Goal: Task Accomplishment & Management: Use online tool/utility

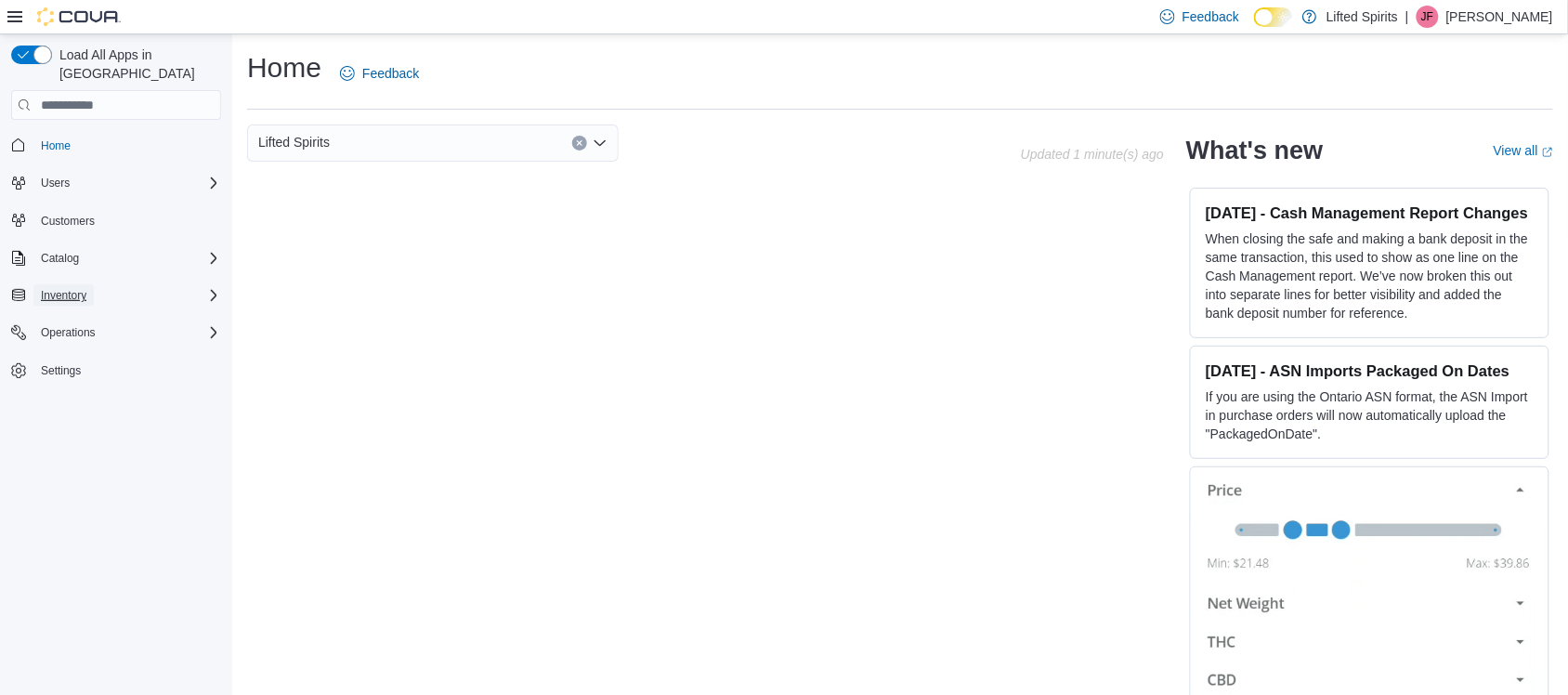
click at [75, 288] on span "Inventory" at bounding box center [64, 295] width 46 height 15
click at [86, 284] on button "Inventory" at bounding box center [64, 295] width 61 height 22
click at [210, 250] on icon "Complex example" at bounding box center [214, 258] width 15 height 15
click at [210, 366] on icon "Complex example" at bounding box center [214, 374] width 15 height 15
click at [62, 362] on span "Inventory" at bounding box center [64, 374] width 46 height 22
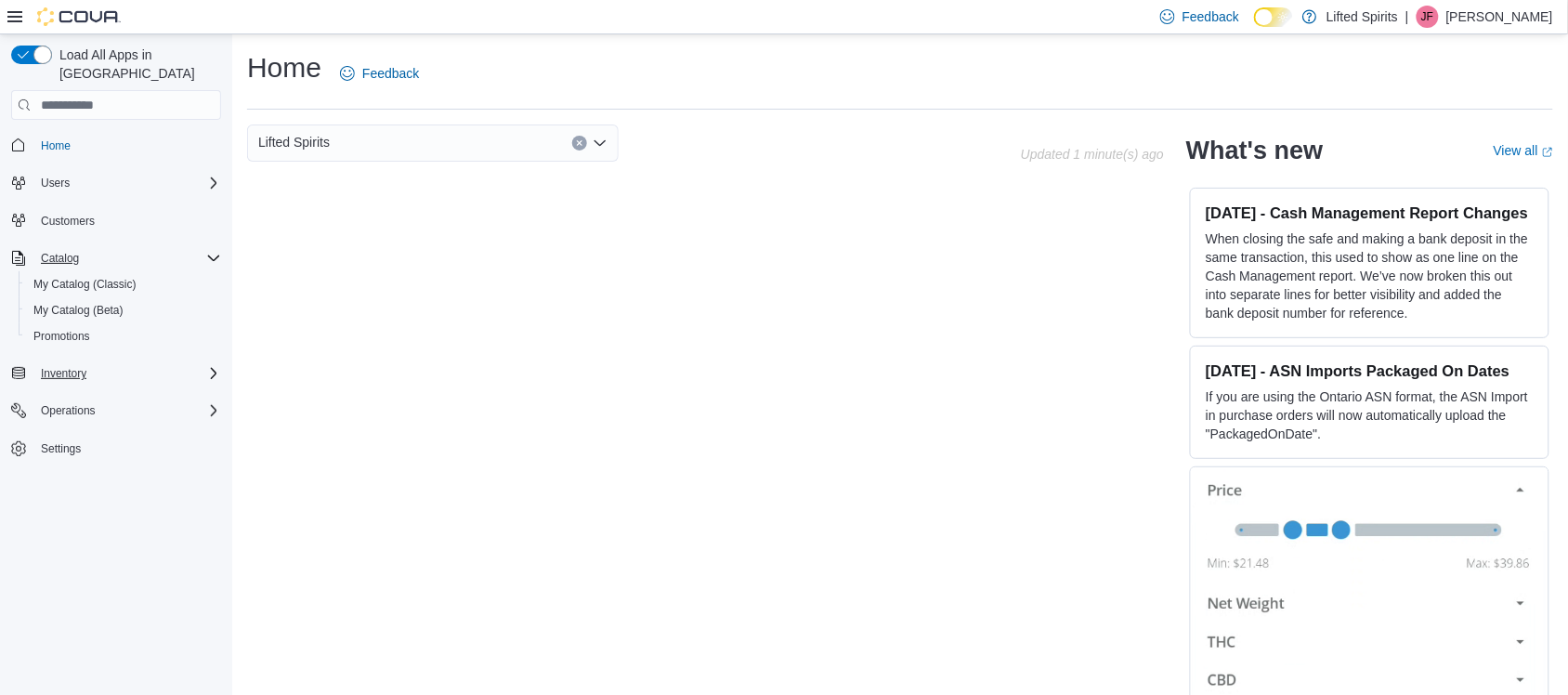
click at [62, 362] on span "Inventory" at bounding box center [64, 374] width 46 height 22
click at [66, 366] on span "Inventory" at bounding box center [64, 374] width 46 height 15
click at [104, 277] on span "My Catalog (Classic)" at bounding box center [85, 284] width 103 height 15
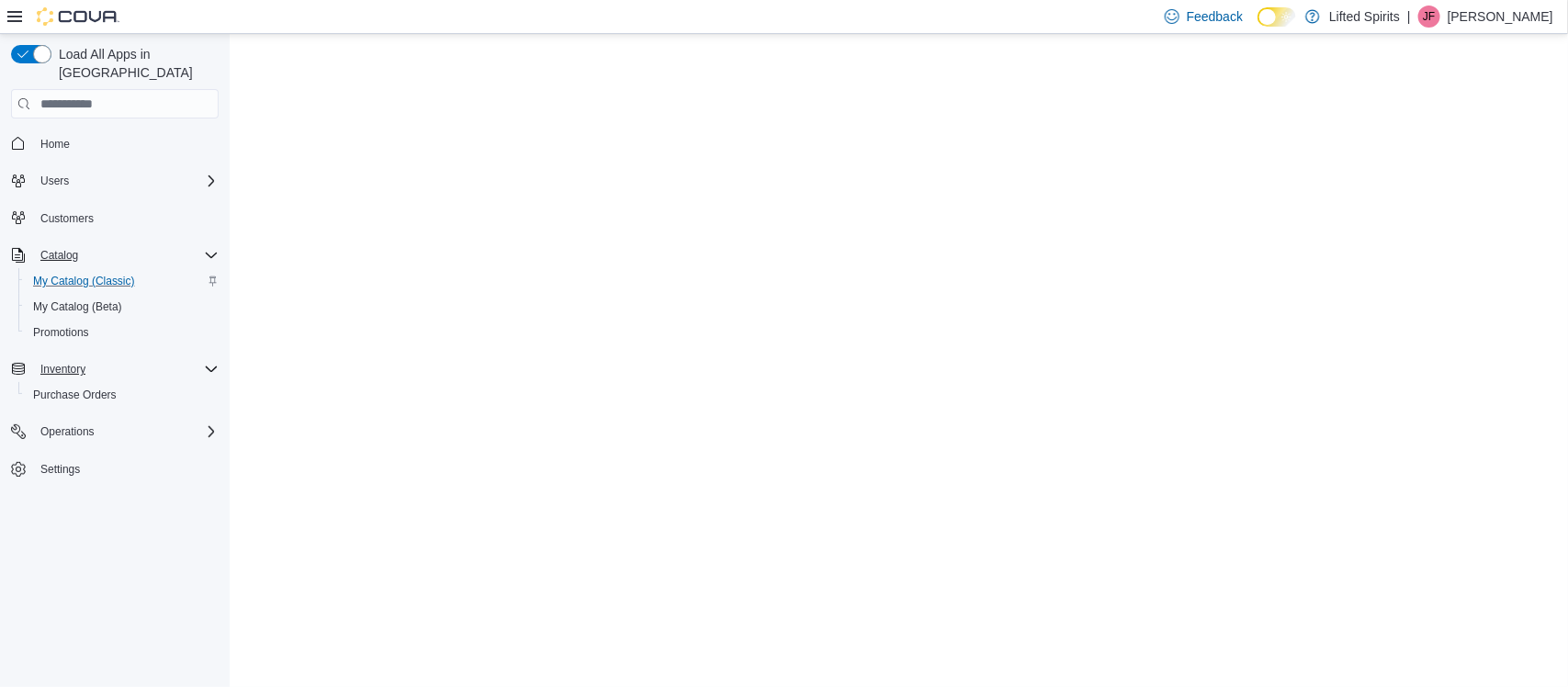
click at [103, 273] on span "My Catalog (Classic)" at bounding box center [84, 281] width 102 height 15
click at [107, 273] on span "My Catalog (Classic)" at bounding box center [84, 281] width 102 height 15
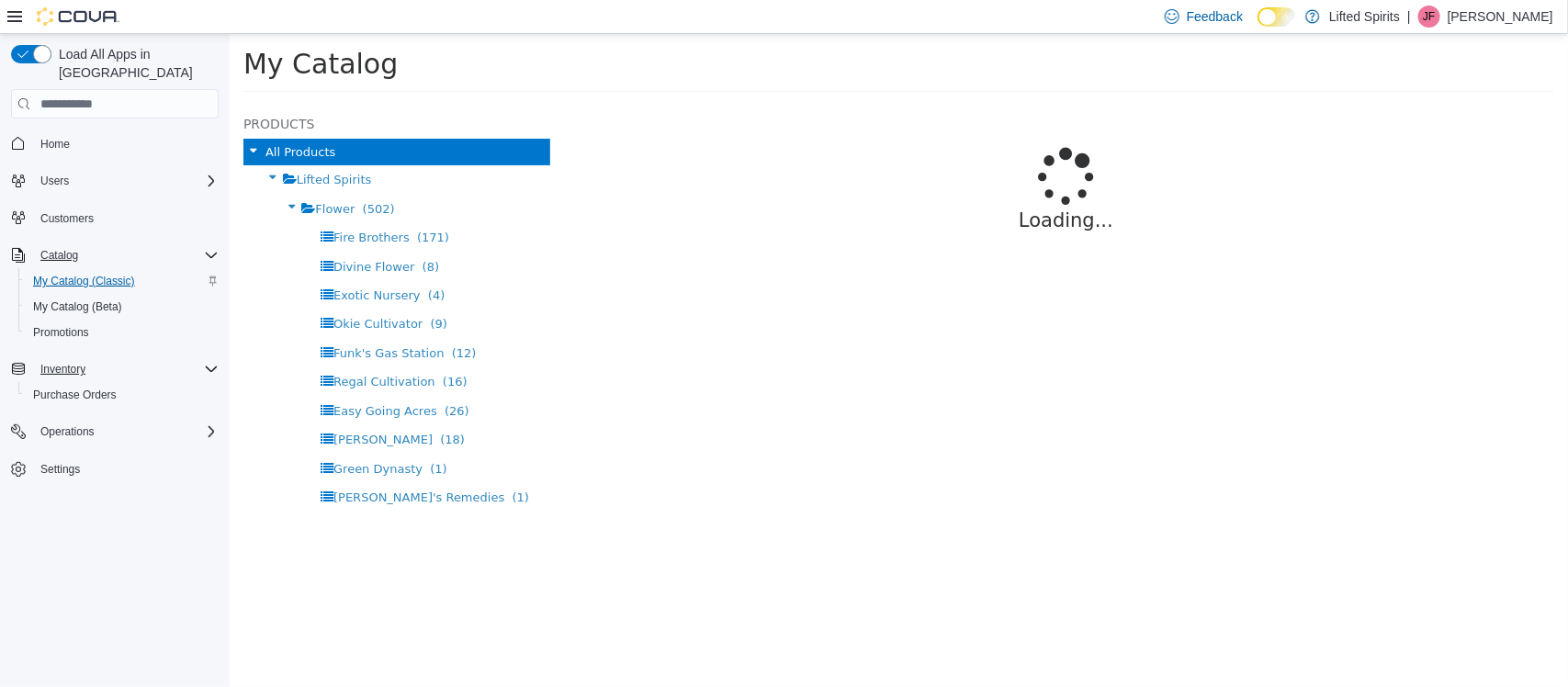
select select "**********"
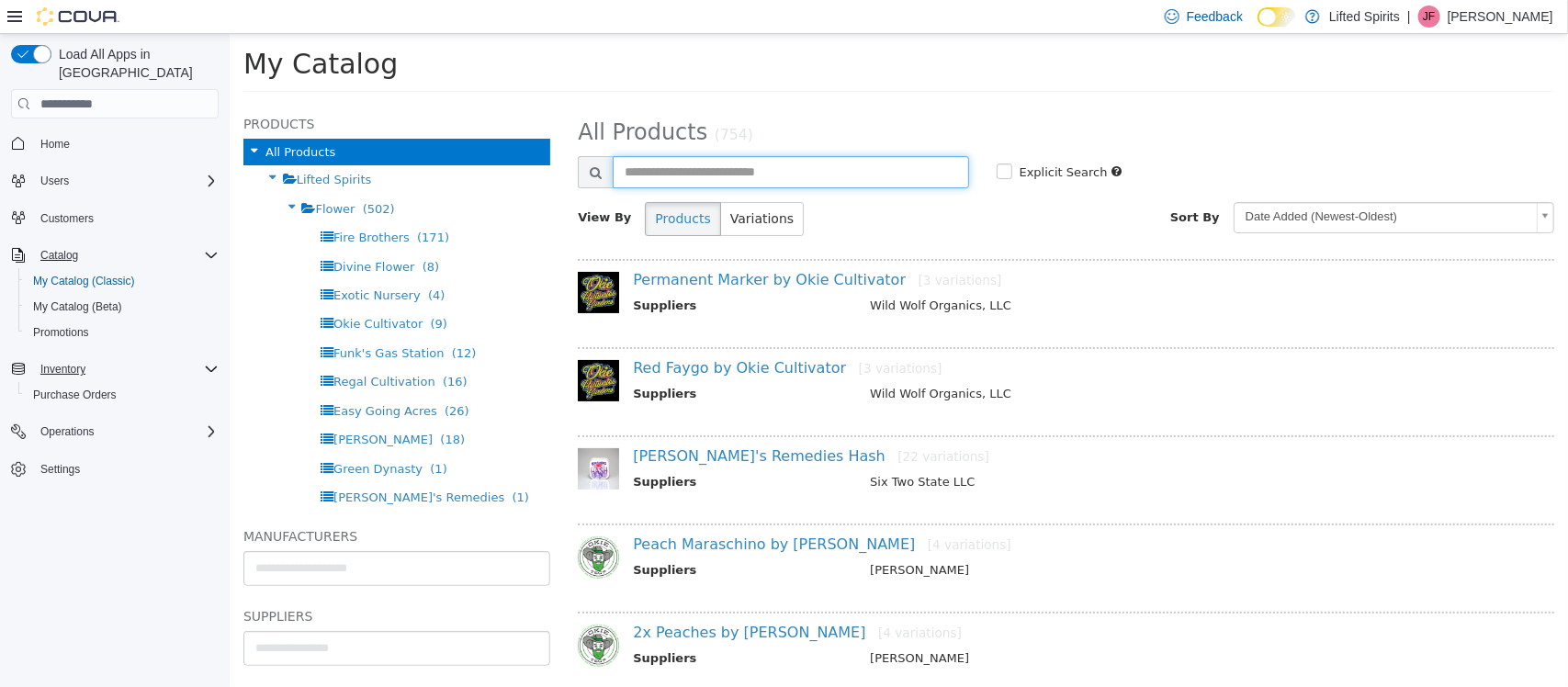
click at [739, 160] on input "text" at bounding box center [789, 172] width 356 height 32
type input "*****"
select select "**********"
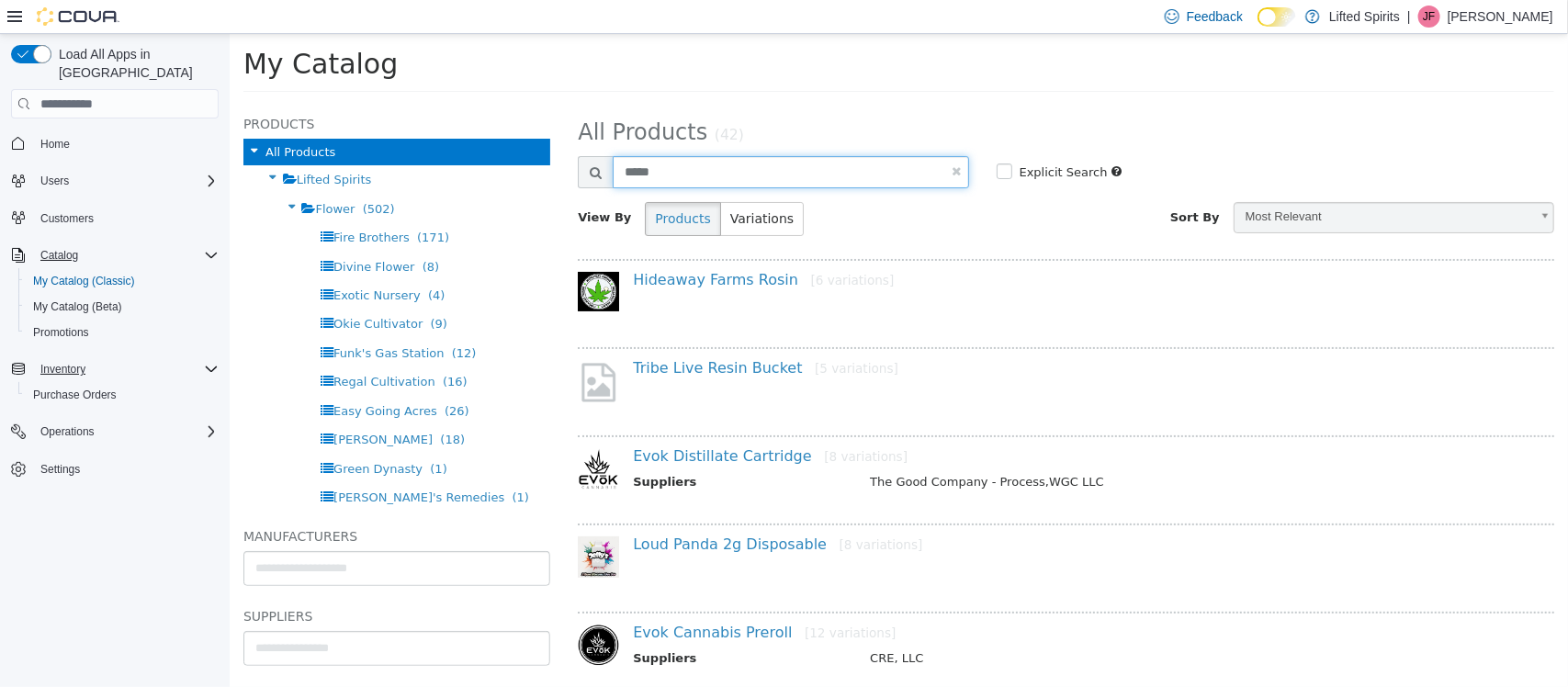
click at [735, 163] on input "*****" at bounding box center [789, 172] width 356 height 32
type input "********"
select select "**********"
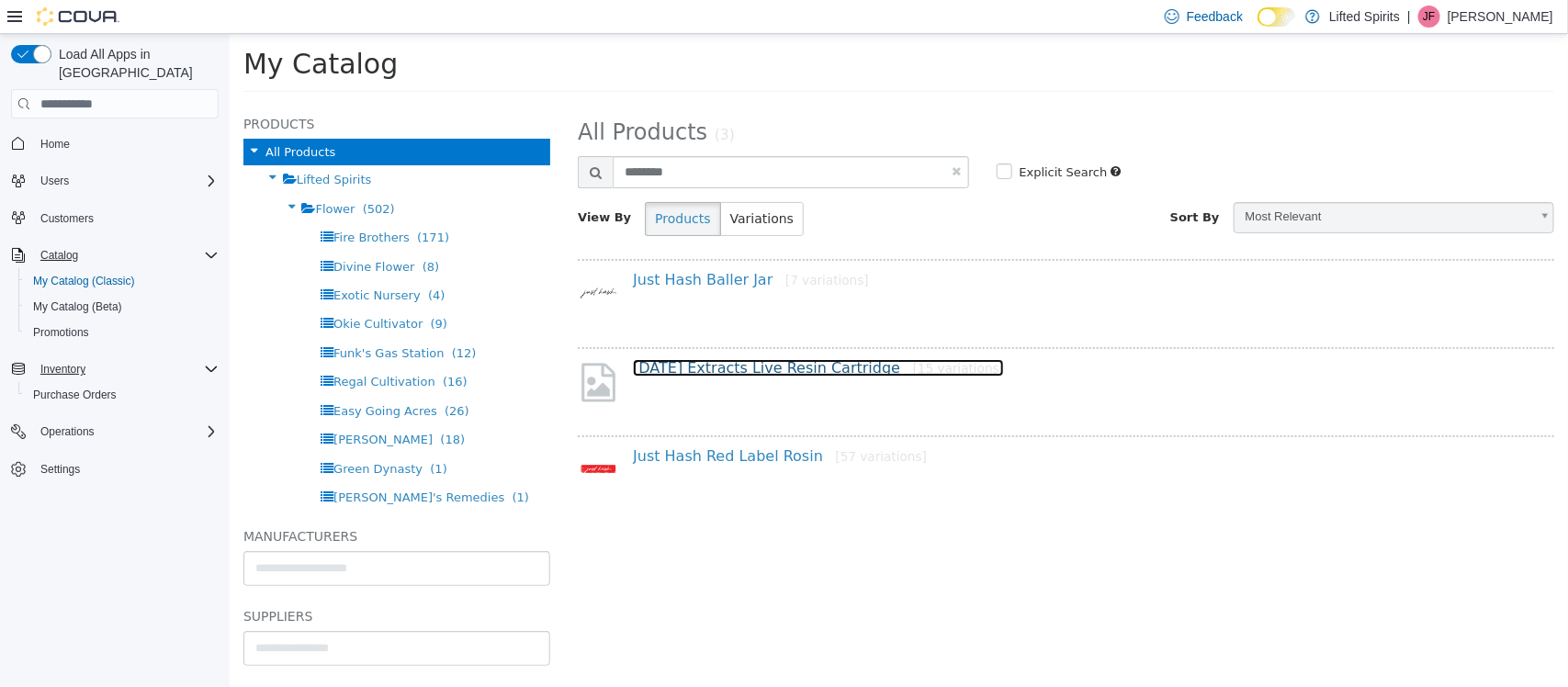
click at [780, 371] on link "Sunday Extracts Live Resin Cartridge [15 variations]" at bounding box center [818, 368] width 371 height 18
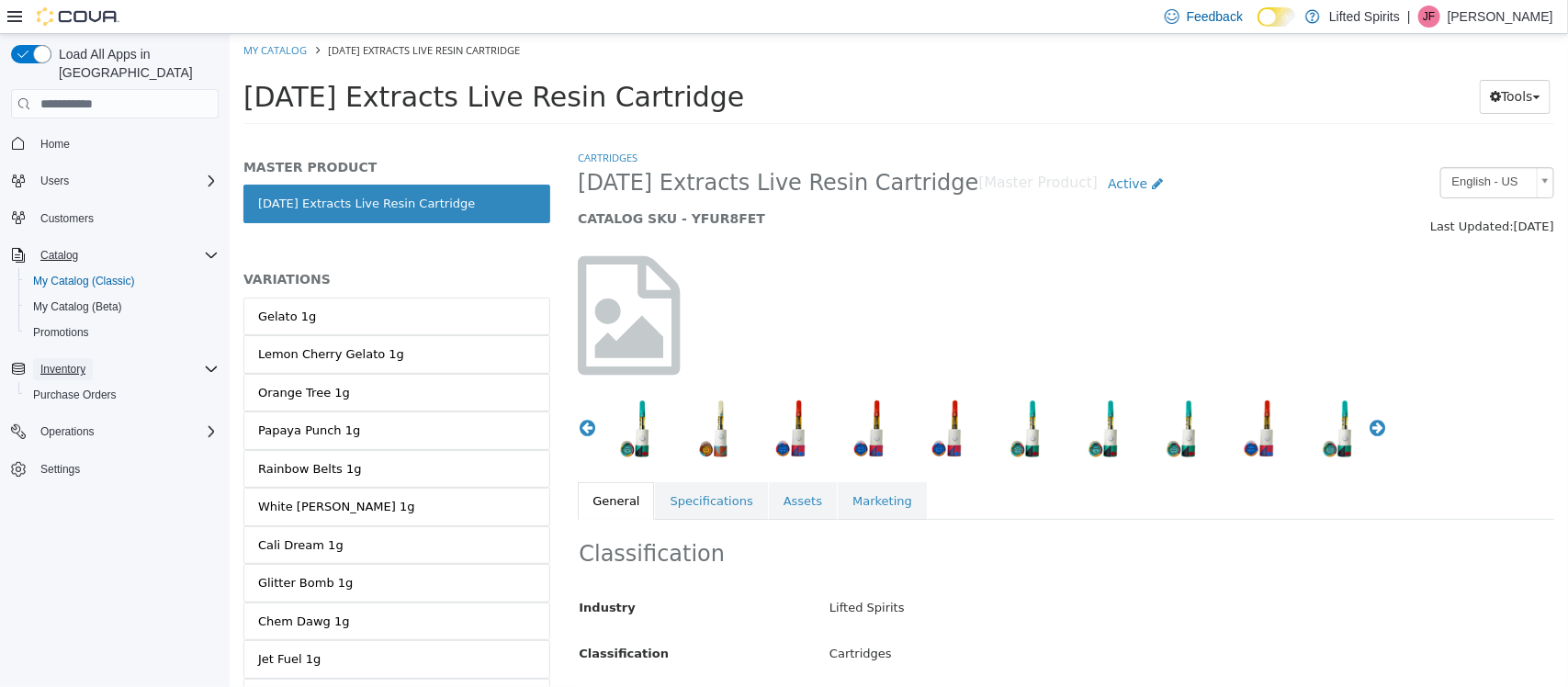
click at [54, 362] on span "Inventory" at bounding box center [63, 369] width 45 height 15
click at [54, 358] on span "Inventory" at bounding box center [63, 369] width 45 height 22
click at [60, 137] on span "Home" at bounding box center [55, 144] width 30 height 15
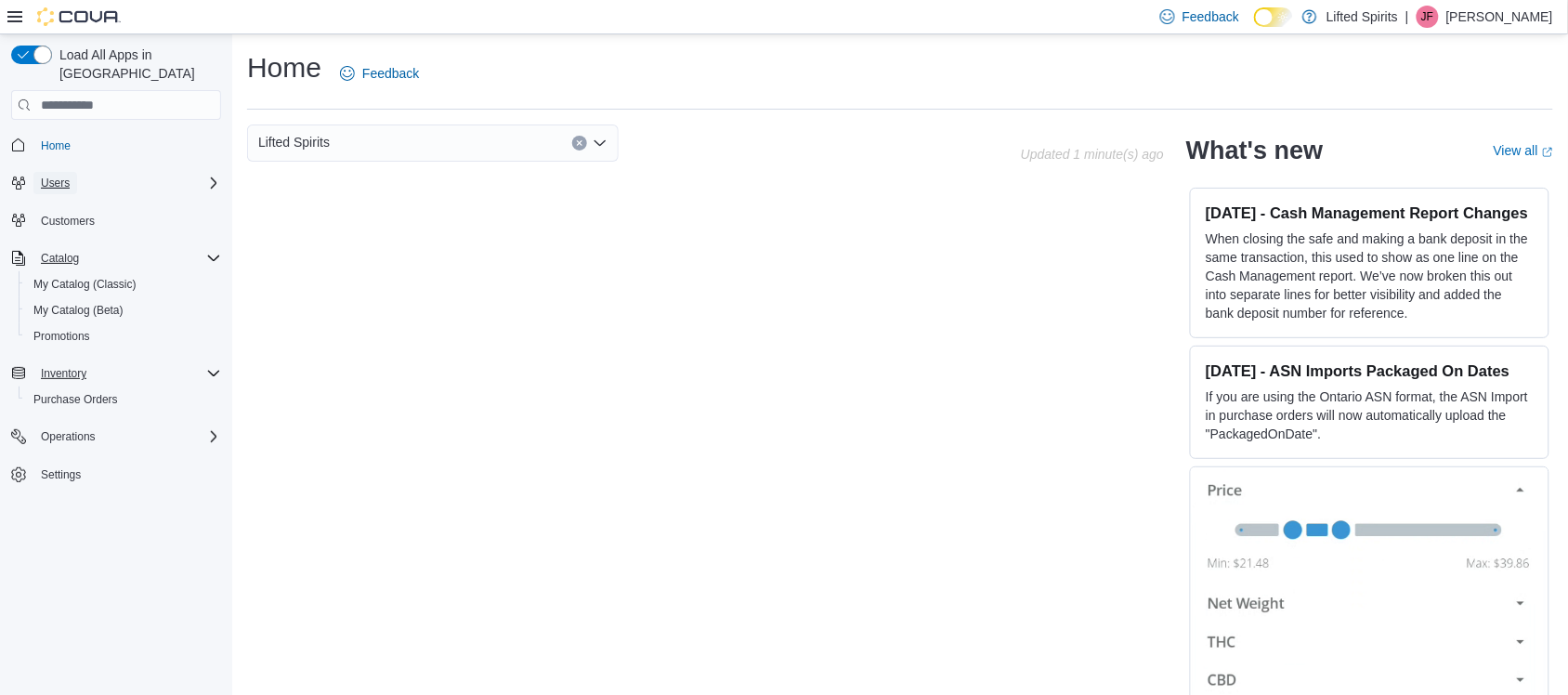
click at [63, 176] on span "Users" at bounding box center [55, 183] width 29 height 15
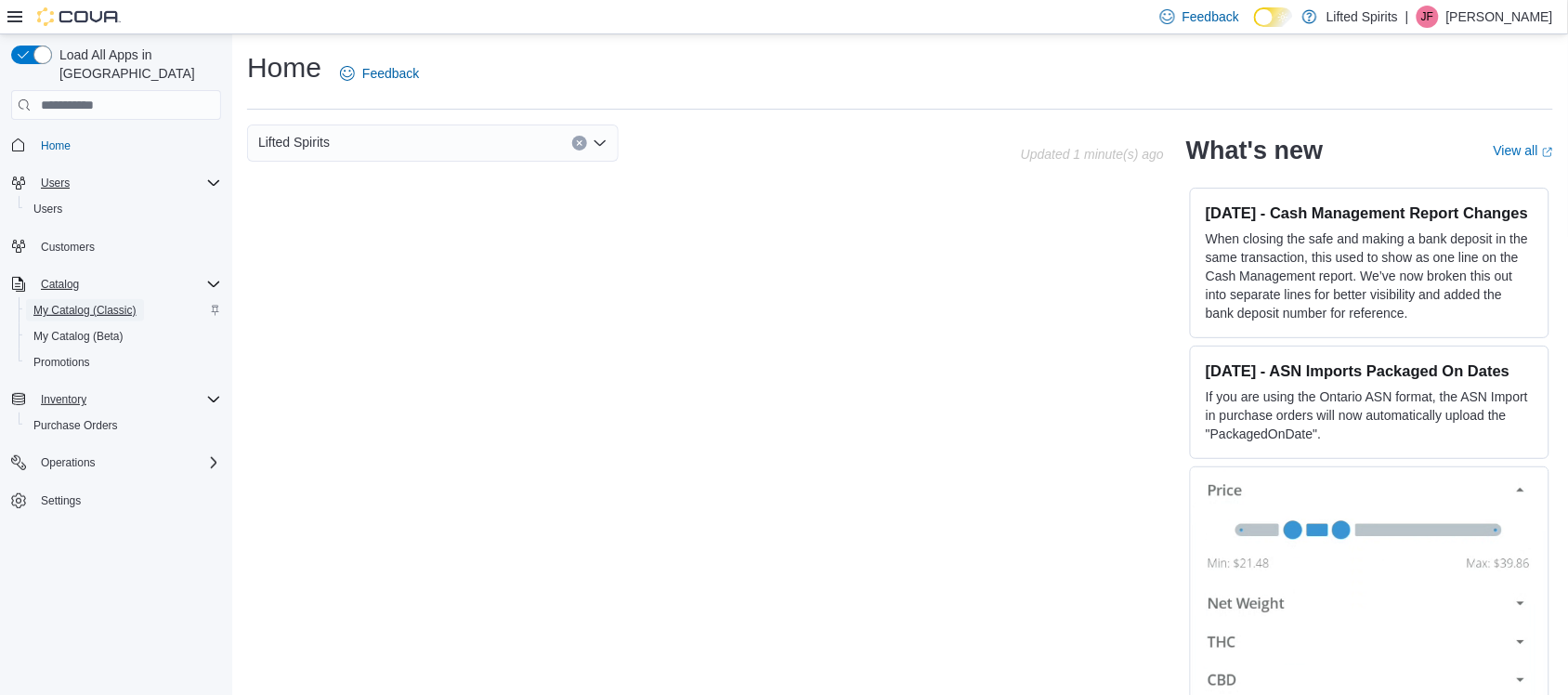
click at [102, 303] on span "My Catalog (Classic)" at bounding box center [85, 310] width 103 height 15
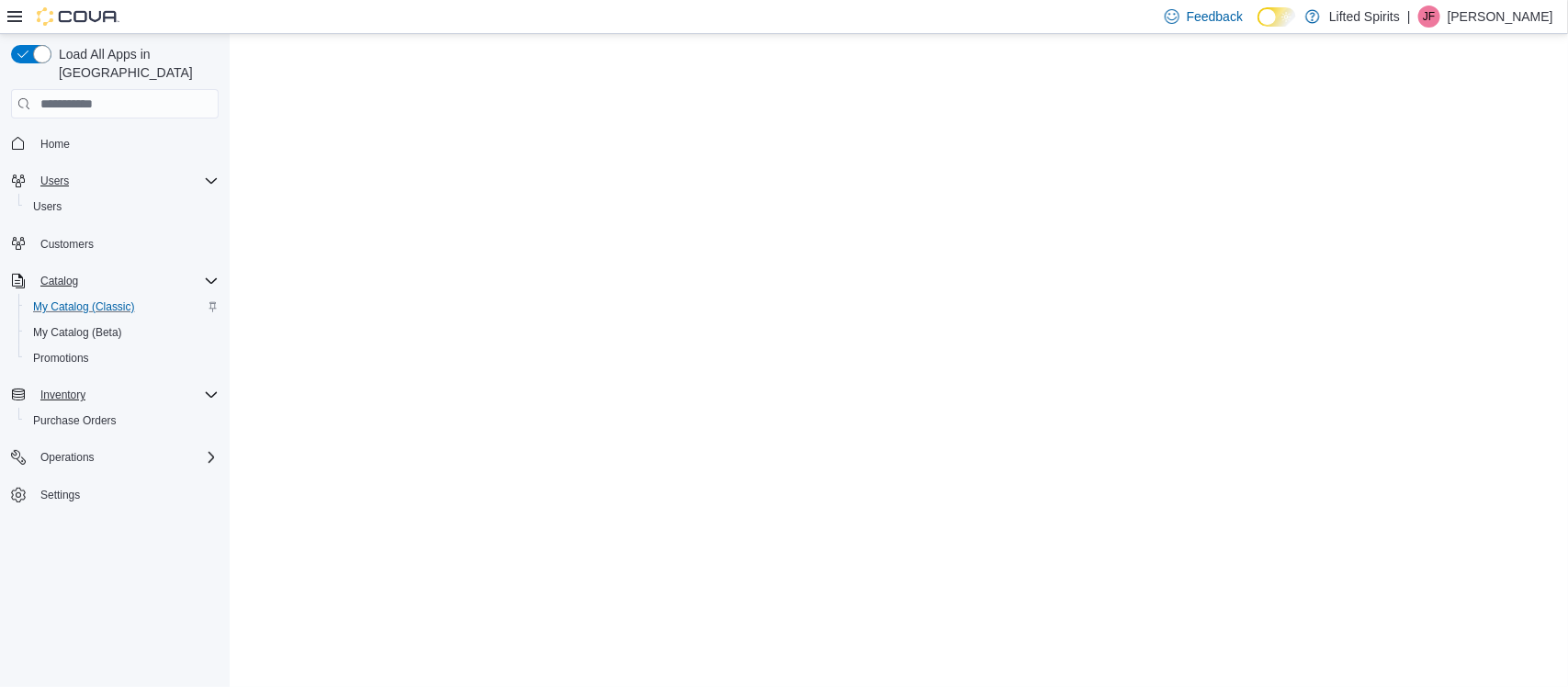
click at [101, 299] on span "My Catalog (Classic)" at bounding box center [84, 307] width 102 height 15
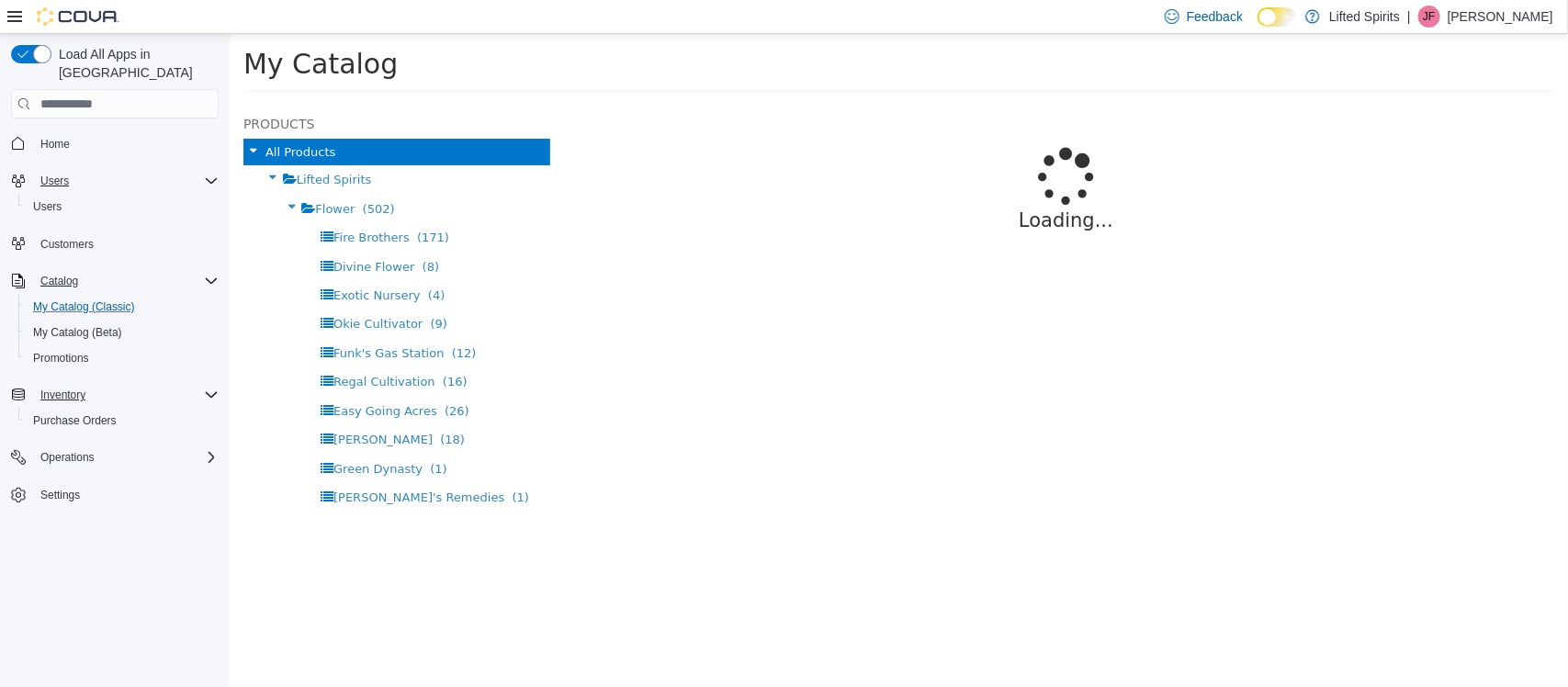
select select "**********"
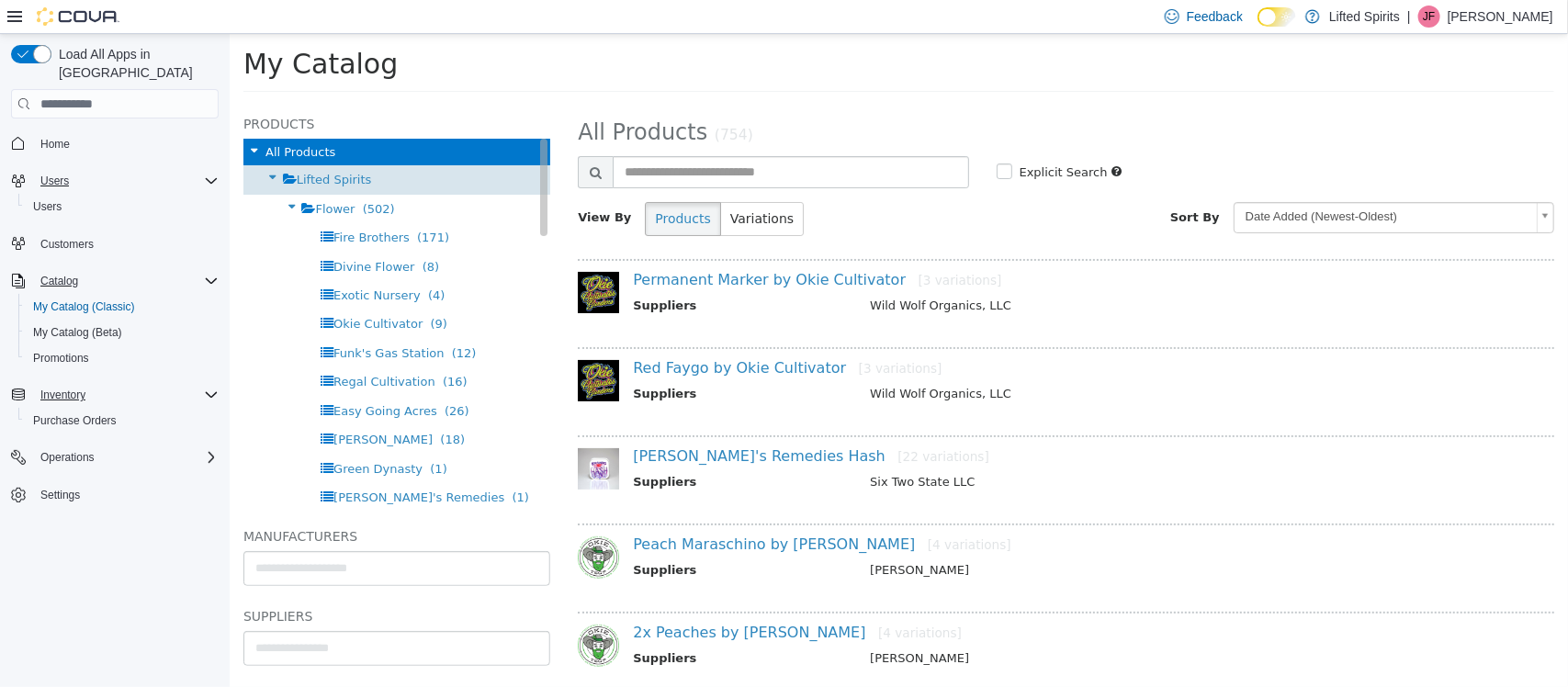
click at [350, 182] on span "Lifted Spirits" at bounding box center [334, 179] width 76 height 14
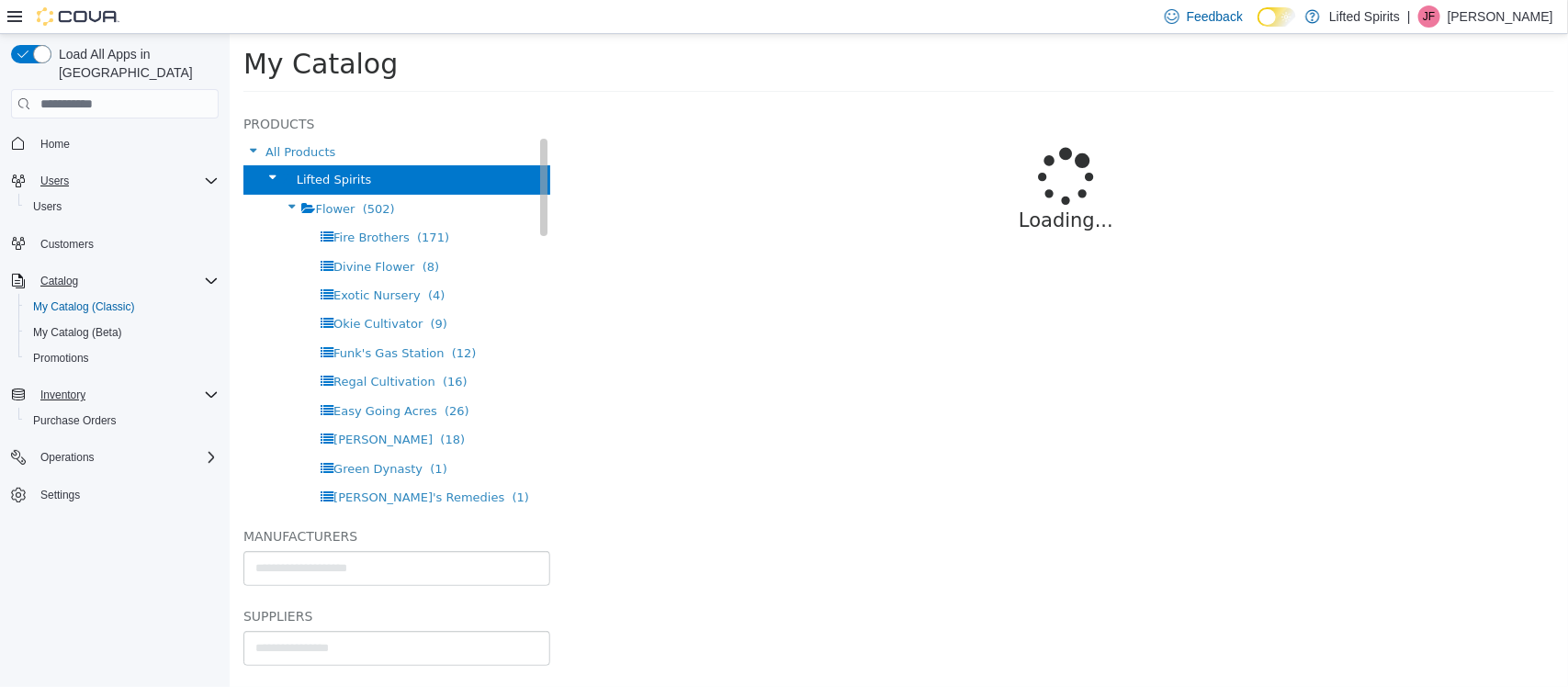
select select "**********"
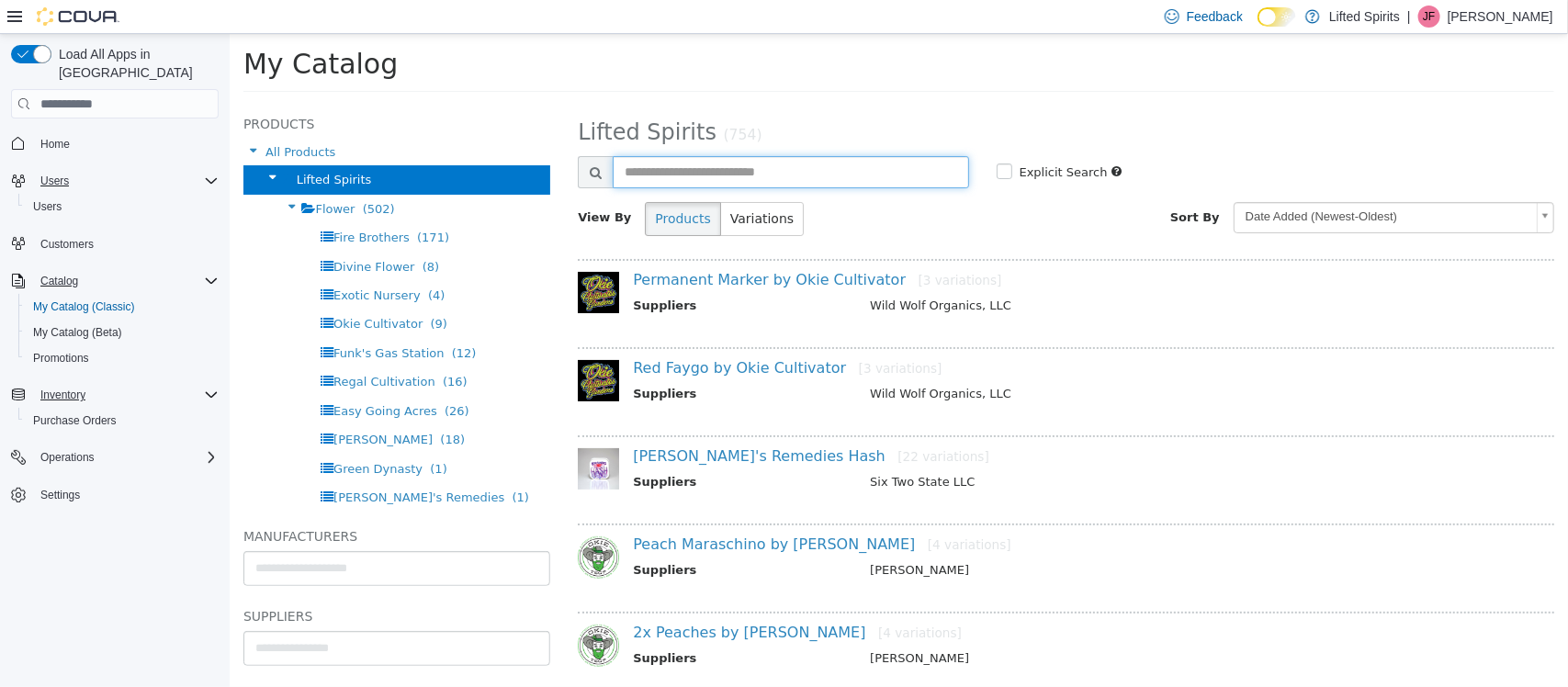
click at [653, 172] on input "text" at bounding box center [789, 172] width 356 height 32
type input "********"
select select "**********"
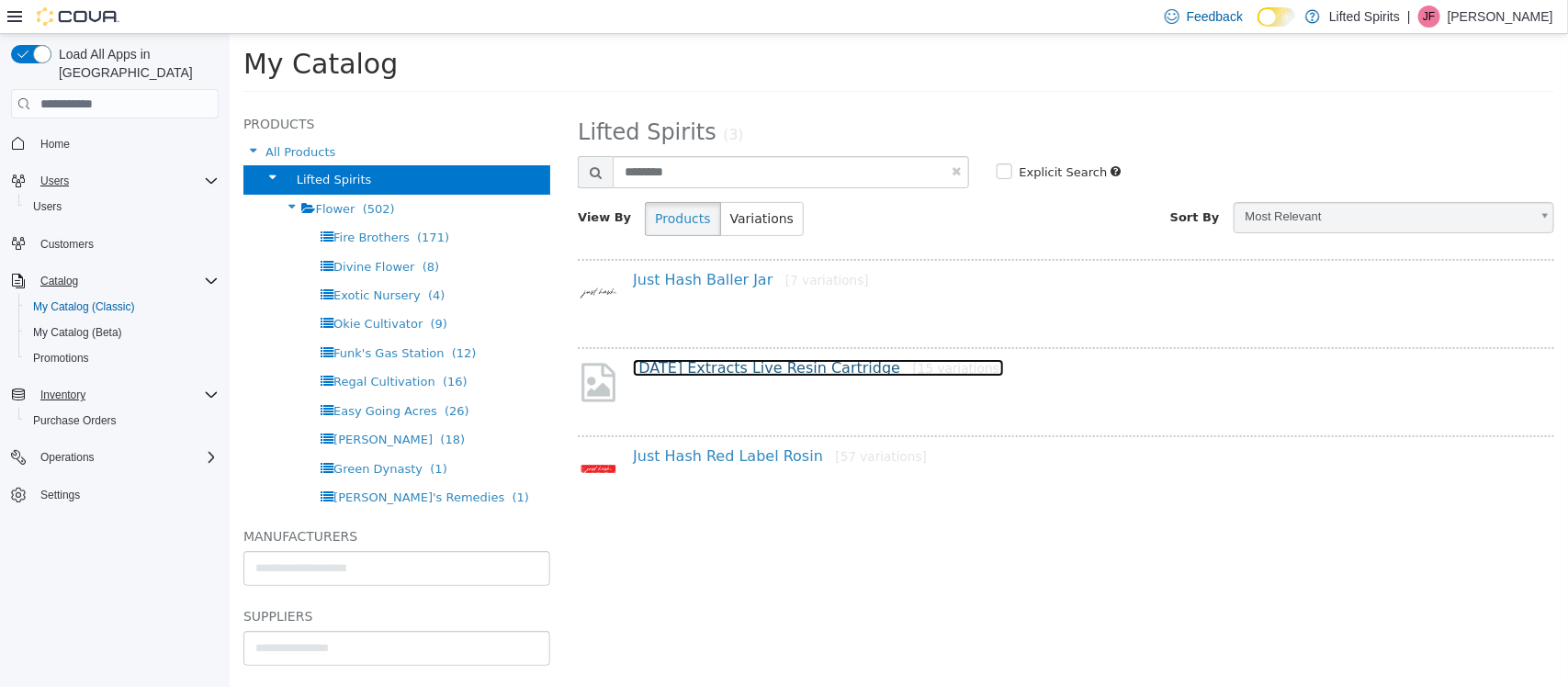
click at [705, 363] on link "Sunday Extracts Live Resin Cartridge [15 variations]" at bounding box center [818, 368] width 371 height 18
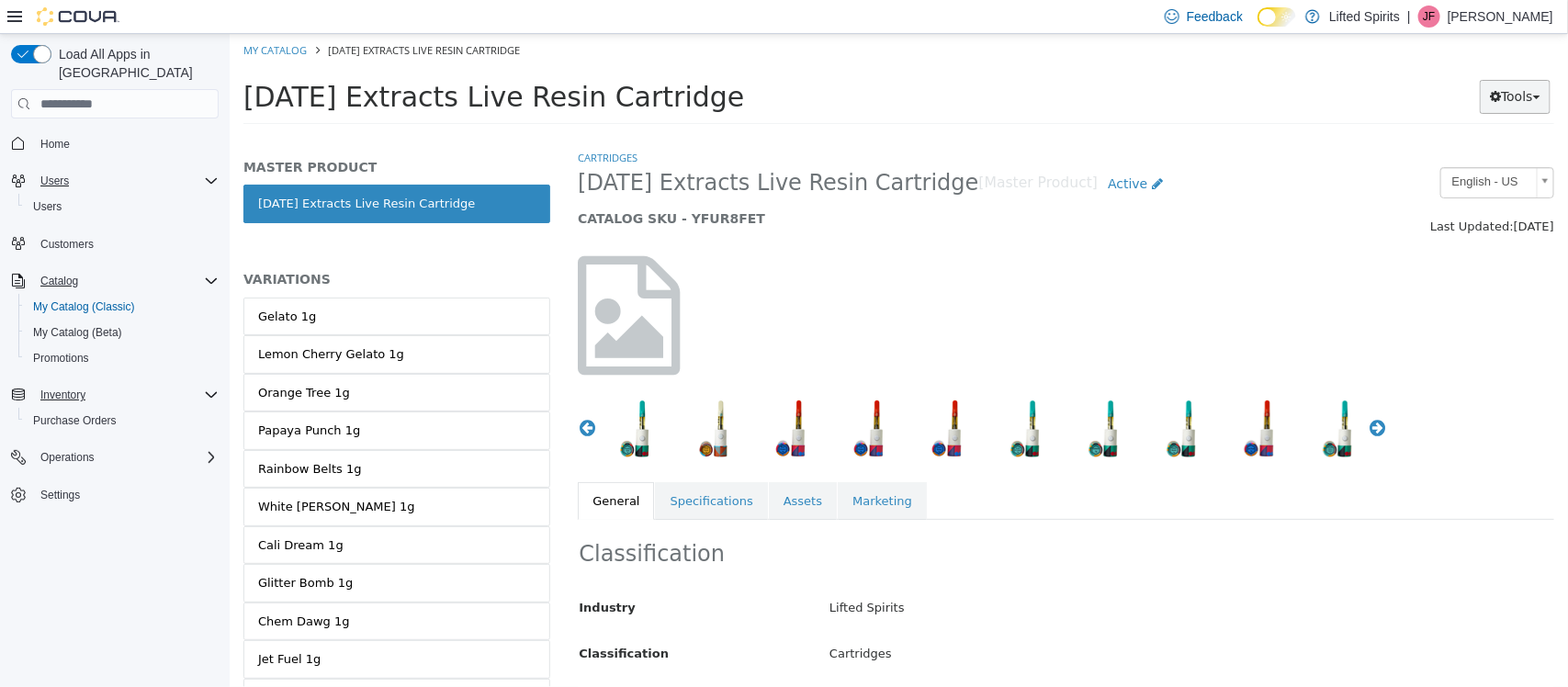
click at [1534, 90] on button "Tools" at bounding box center [1514, 97] width 71 height 34
click at [1503, 167] on link "Print Labels" at bounding box center [1476, 158] width 145 height 25
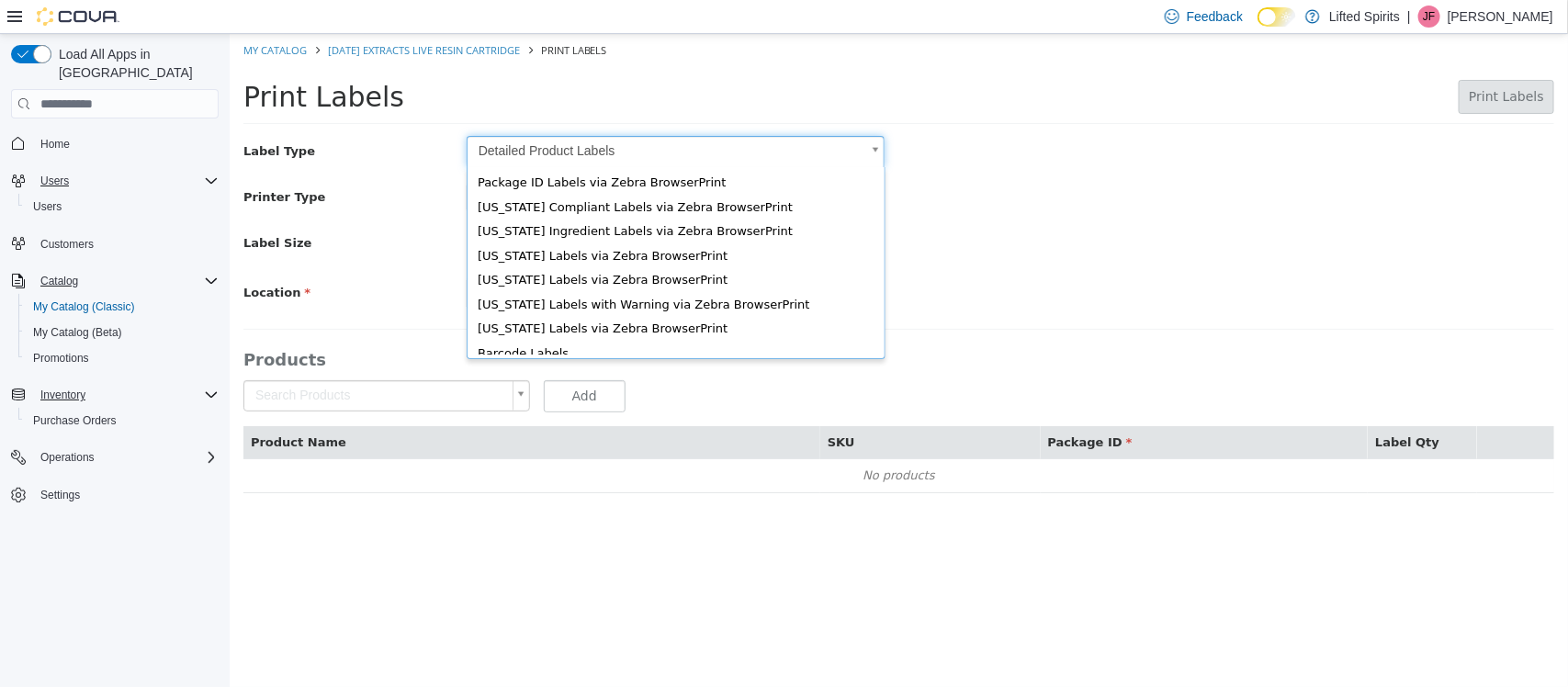
click at [877, 154] on body "Saving Bulk Changes... × My Catalog Sunday Extracts Live Resin Cartridge Print …" at bounding box center [898, 273] width 1339 height 478
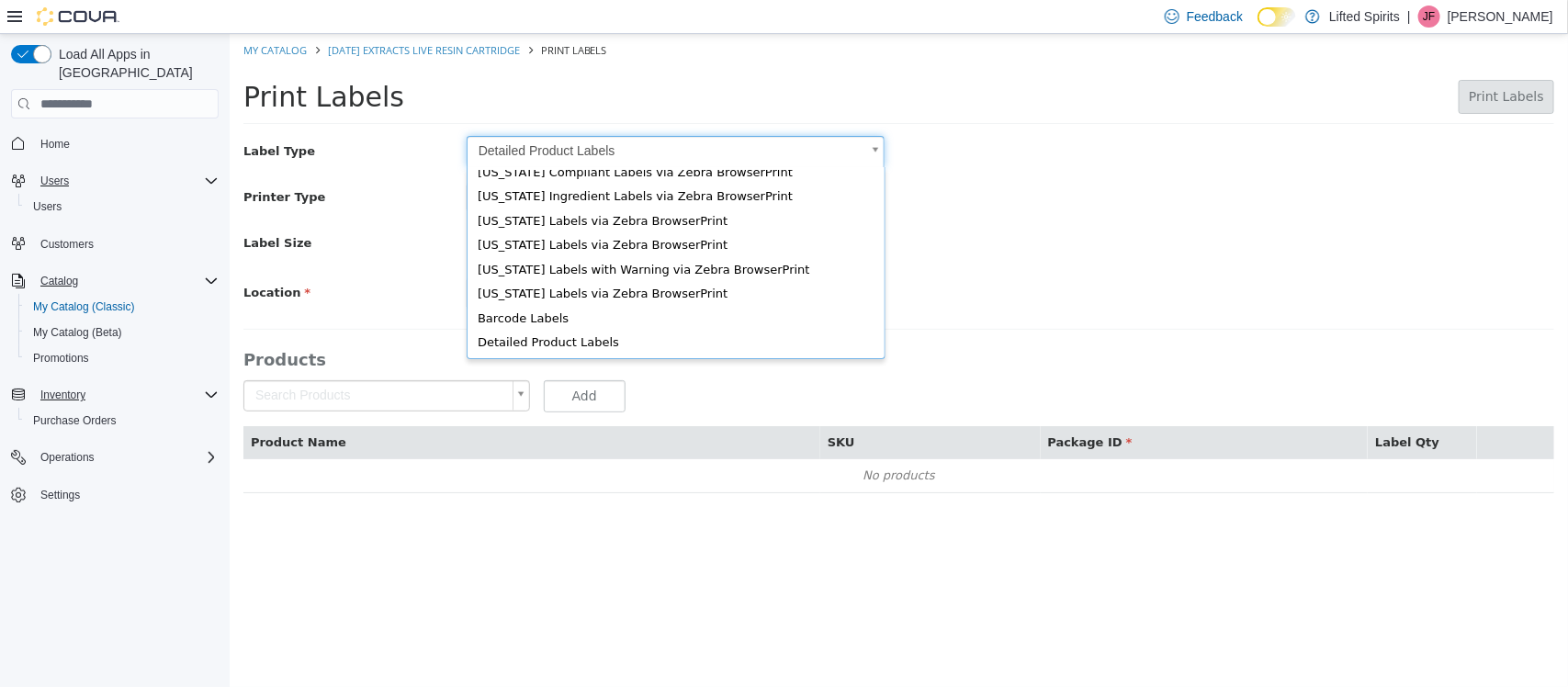
scroll to position [24, 0]
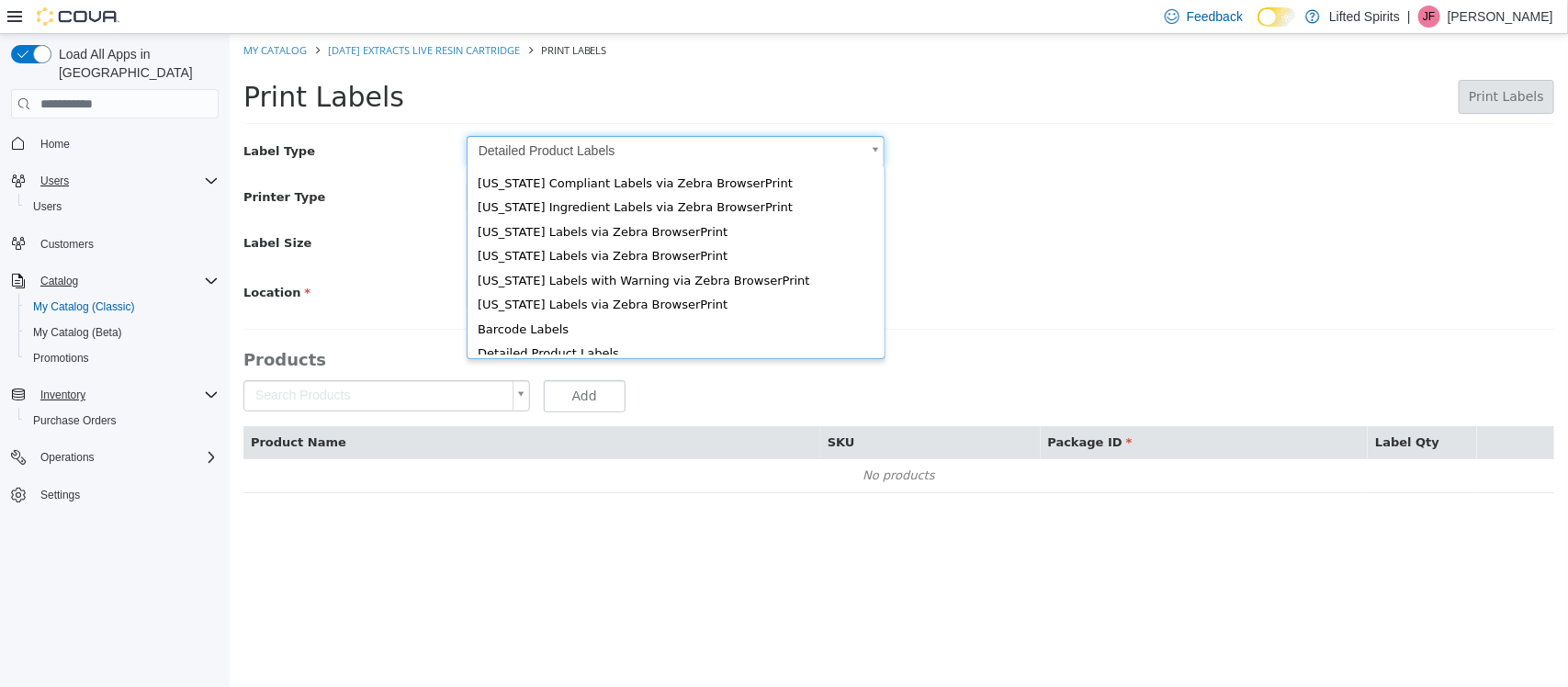
click at [872, 144] on body "Saving Bulk Changes... × My Catalog Sunday Extracts Live Resin Cartridge Print …" at bounding box center [898, 273] width 1339 height 478
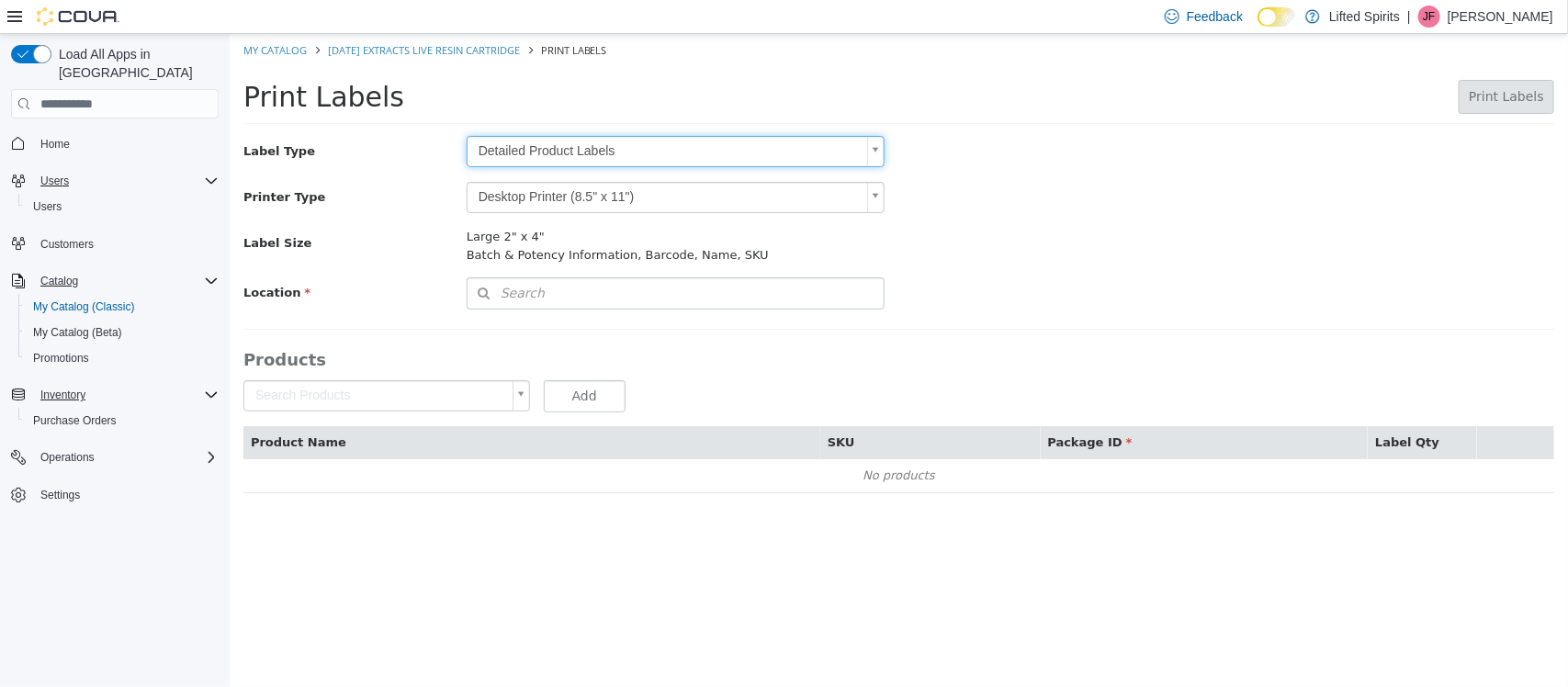
click at [878, 154] on body "Saving Bulk Changes... × My Catalog Sunday Extracts Live Resin Cartridge Print …" at bounding box center [898, 273] width 1339 height 478
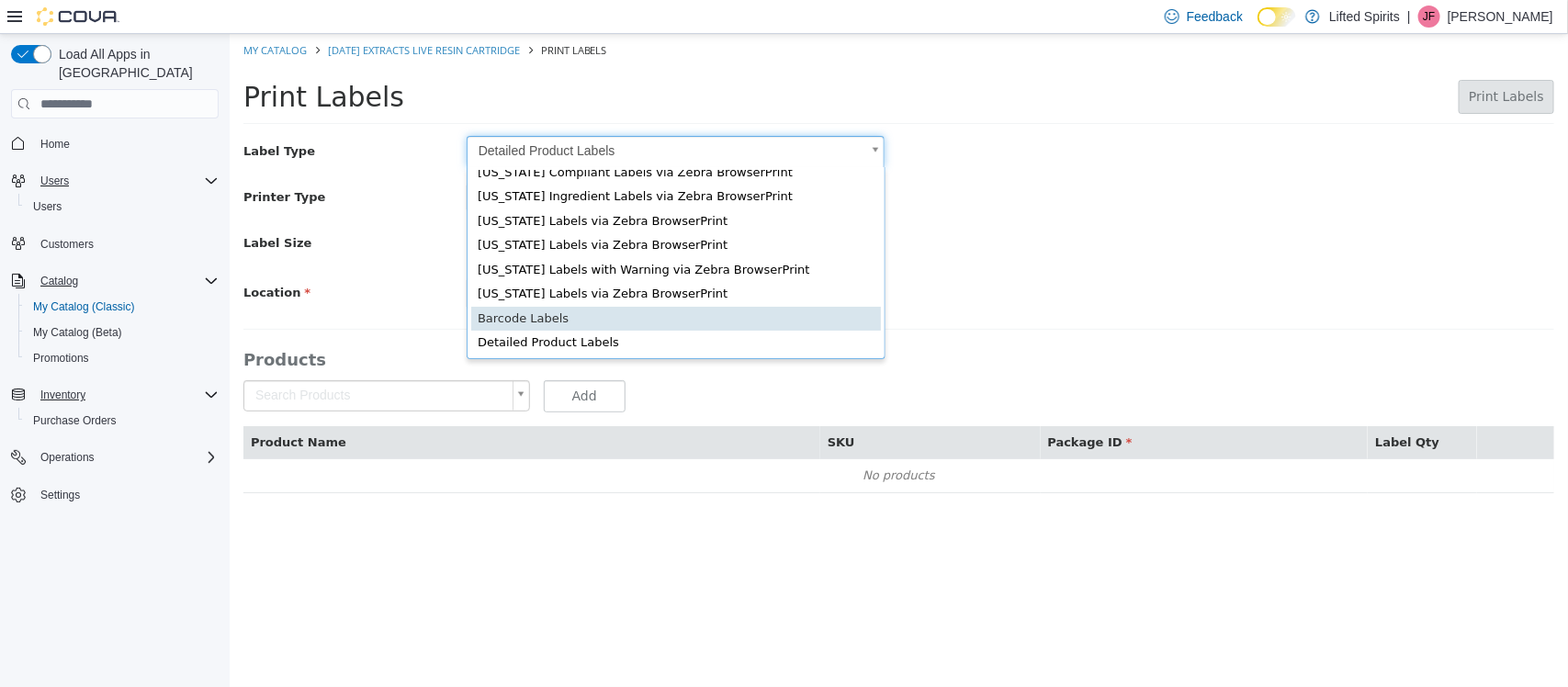
scroll to position [0, 6]
type input "*"
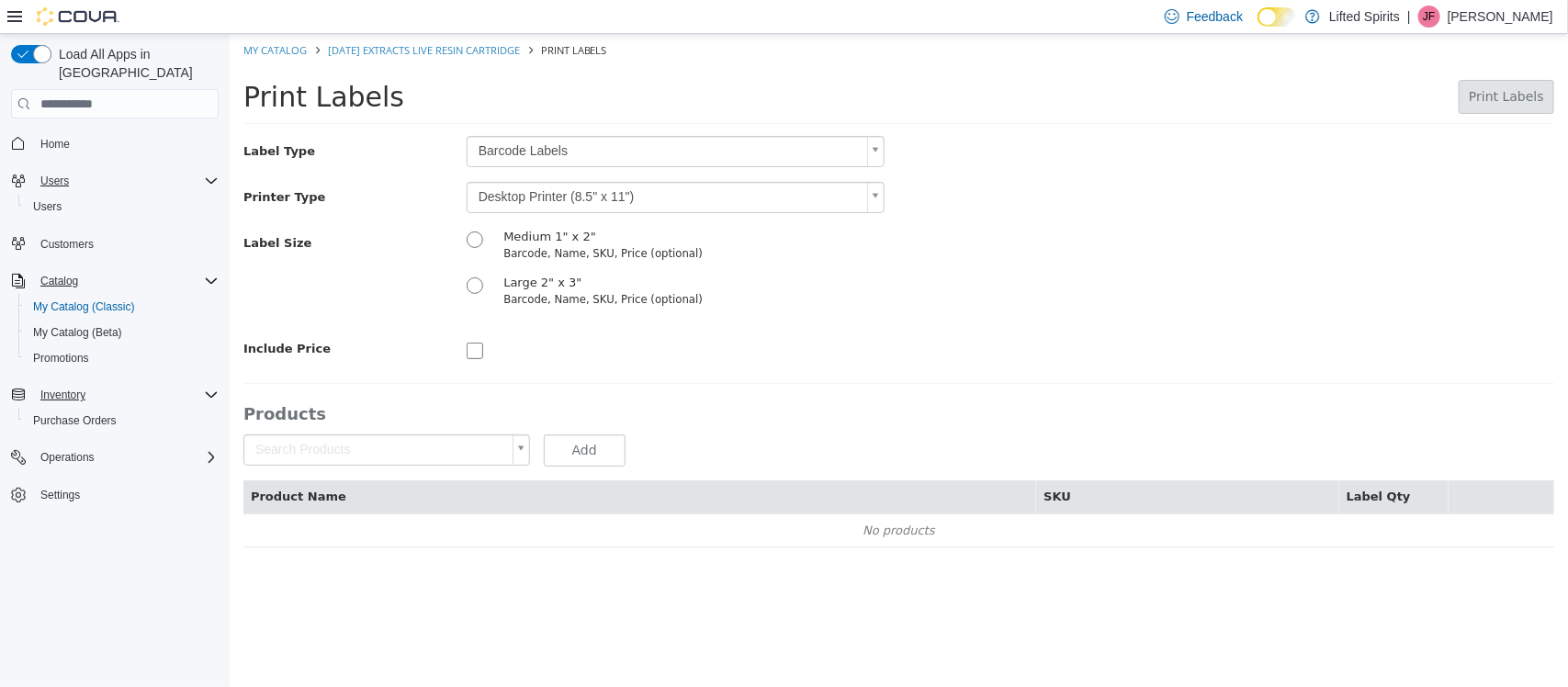
click at [877, 199] on body "Saving Bulk Changes... × My Catalog Sunday Extracts Live Resin Cartridge Print …" at bounding box center [898, 300] width 1339 height 533
click at [874, 202] on body "Saving Bulk Changes... × My Catalog Sunday Extracts Live Resin Cartridge Print …" at bounding box center [898, 300] width 1339 height 533
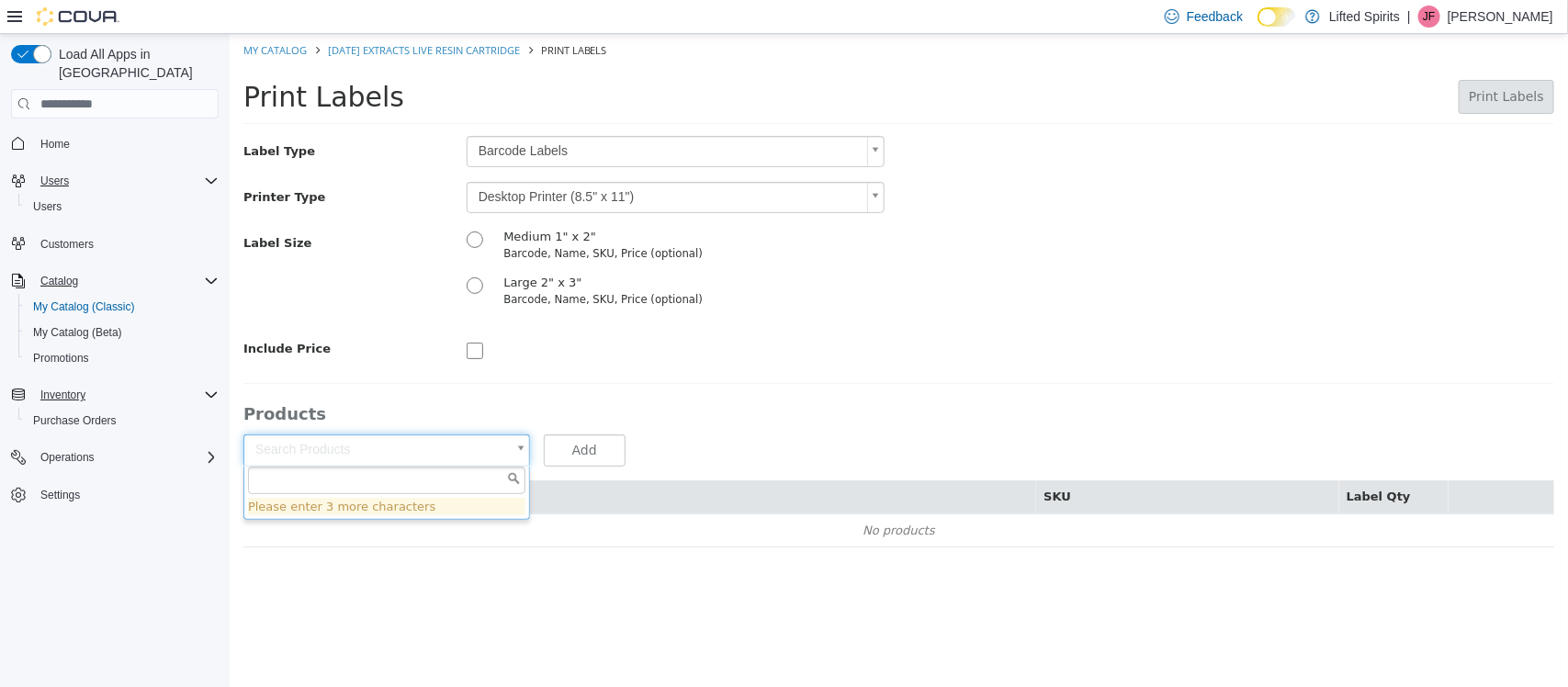
click at [523, 452] on body "Saving Bulk Changes... × My Catalog Sunday Extracts Live Resin Cartridge Print …" at bounding box center [898, 300] width 1339 height 533
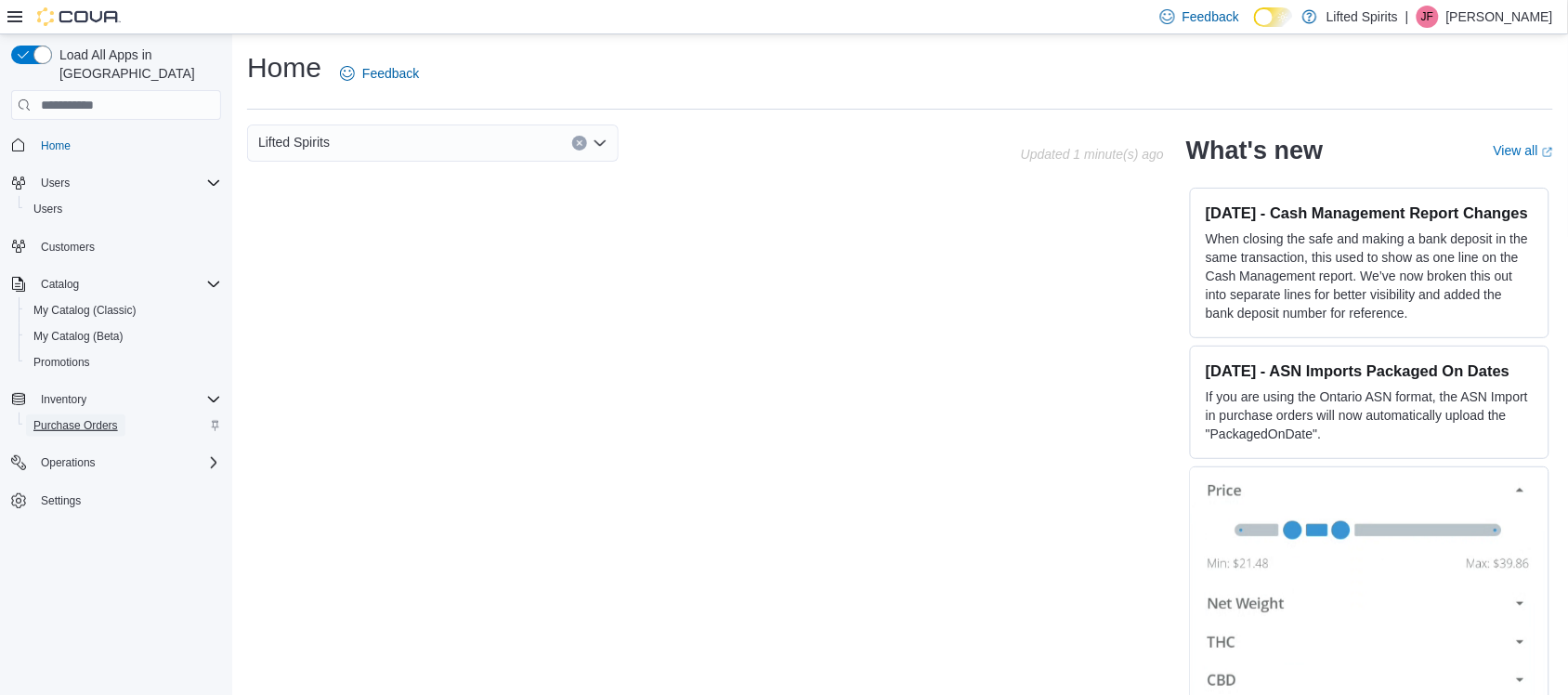
click at [77, 418] on span "Purchase Orders" at bounding box center [76, 425] width 84 height 15
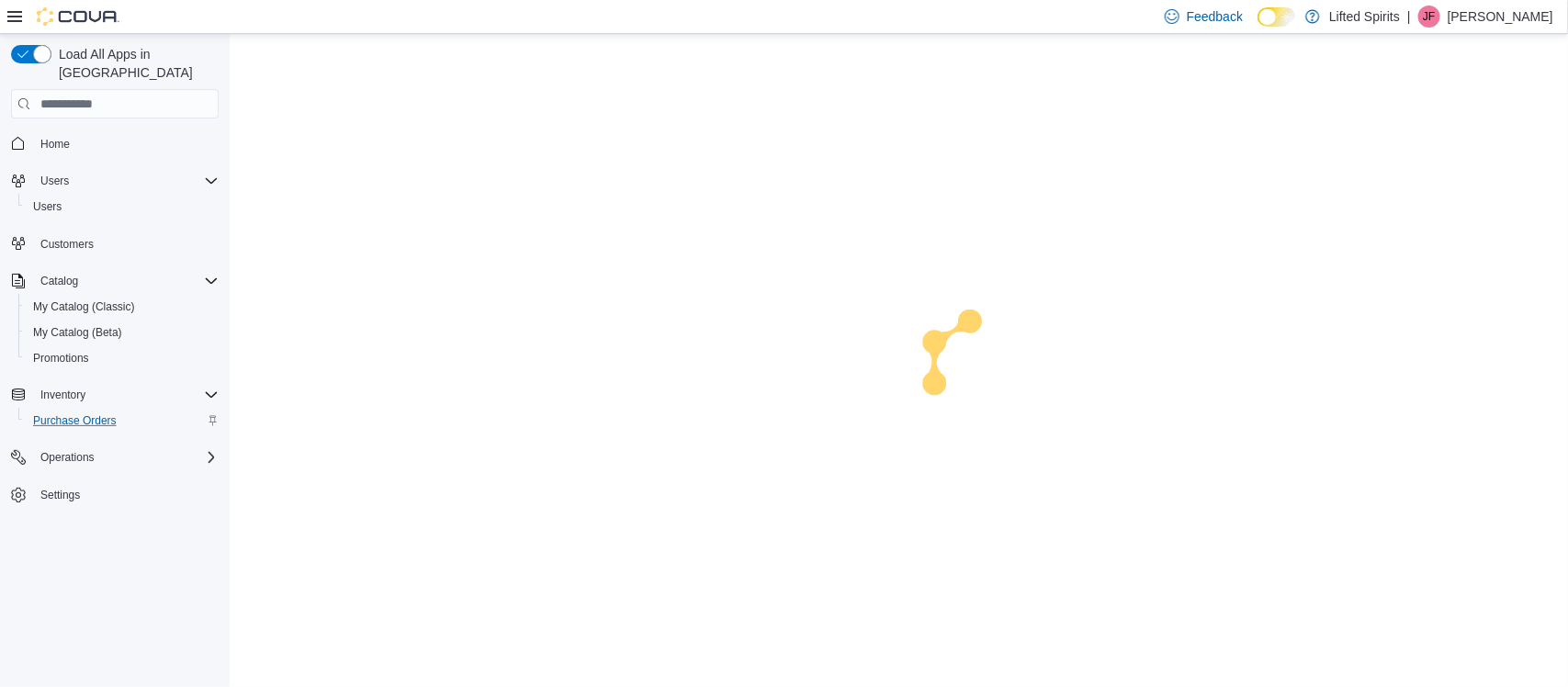
click at [76, 413] on span "Purchase Orders" at bounding box center [75, 420] width 83 height 15
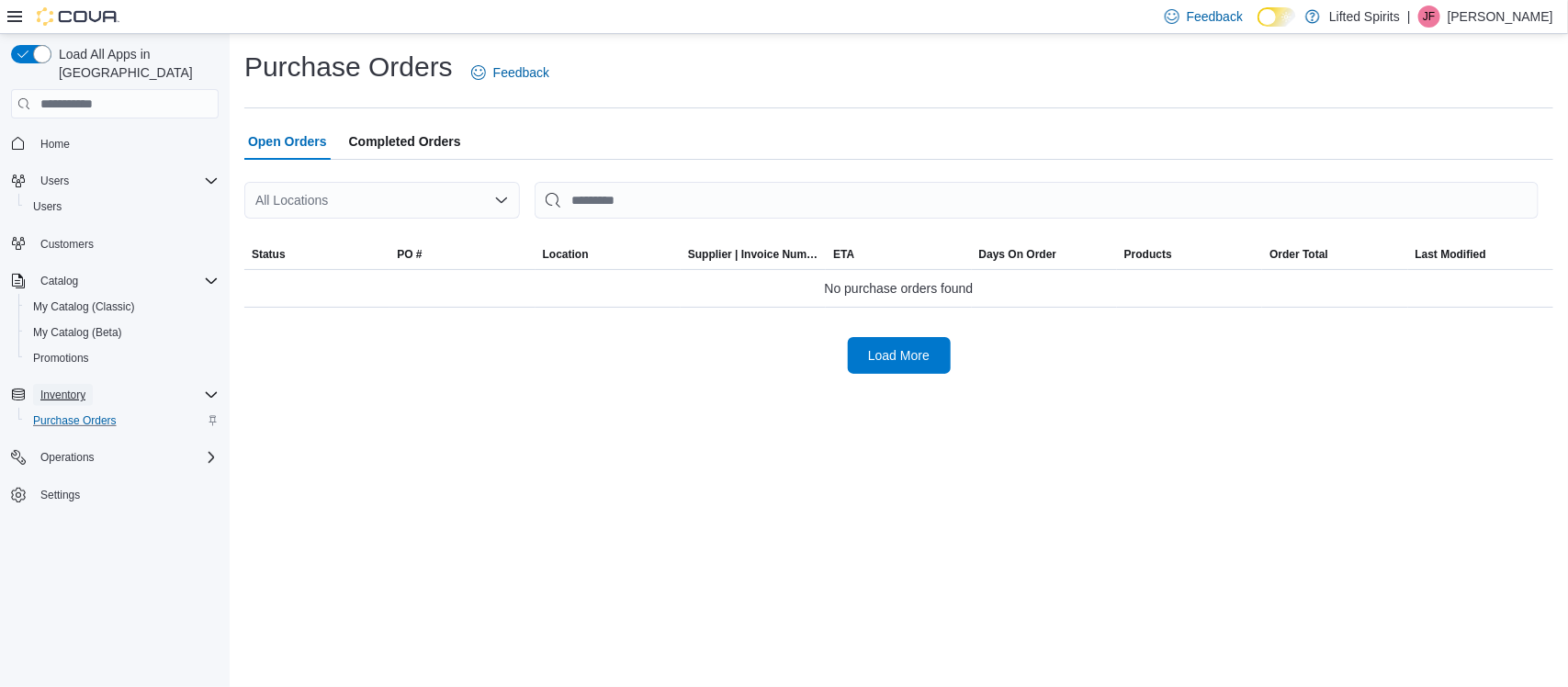
click at [79, 388] on span "Inventory" at bounding box center [63, 395] width 45 height 15
click at [51, 299] on span "My Catalog (Classic)" at bounding box center [84, 307] width 102 height 15
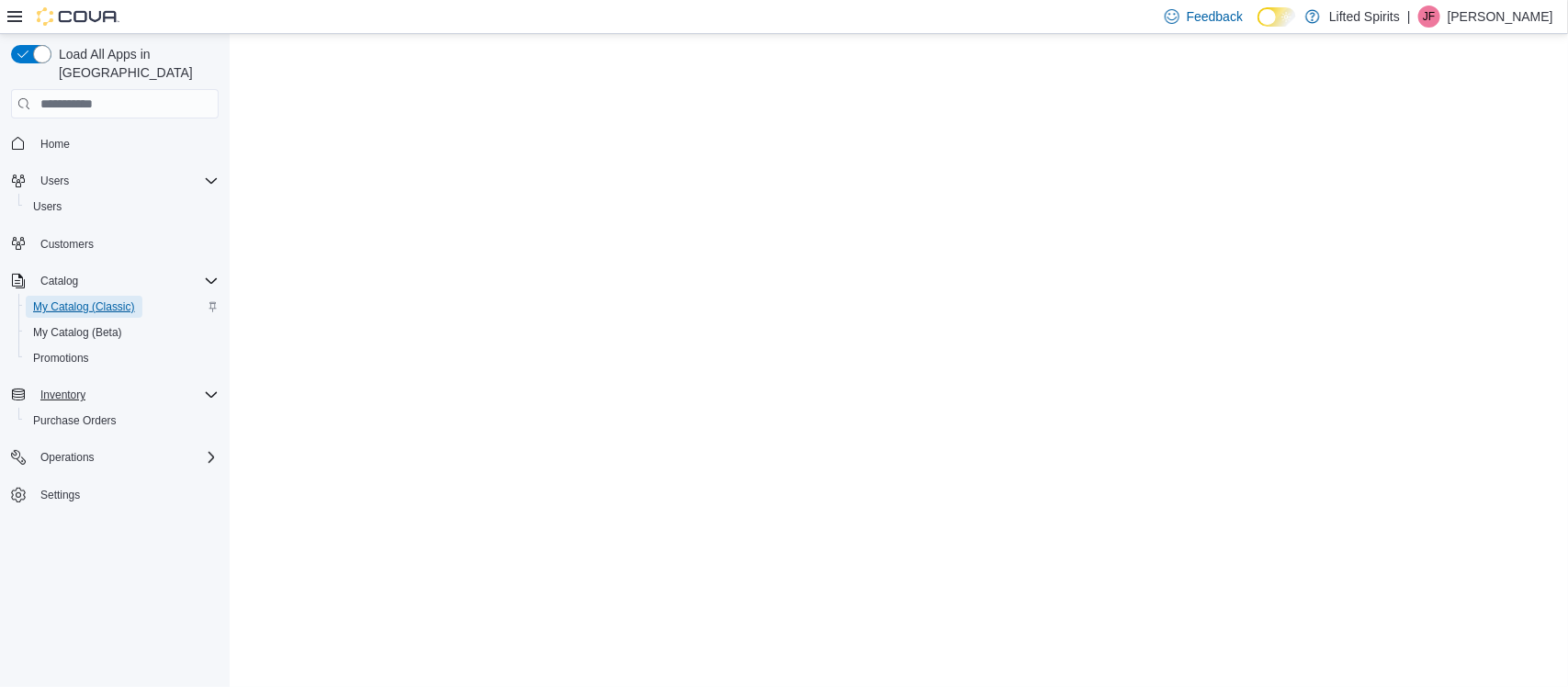
click at [57, 299] on span "My Catalog (Classic)" at bounding box center [84, 307] width 102 height 15
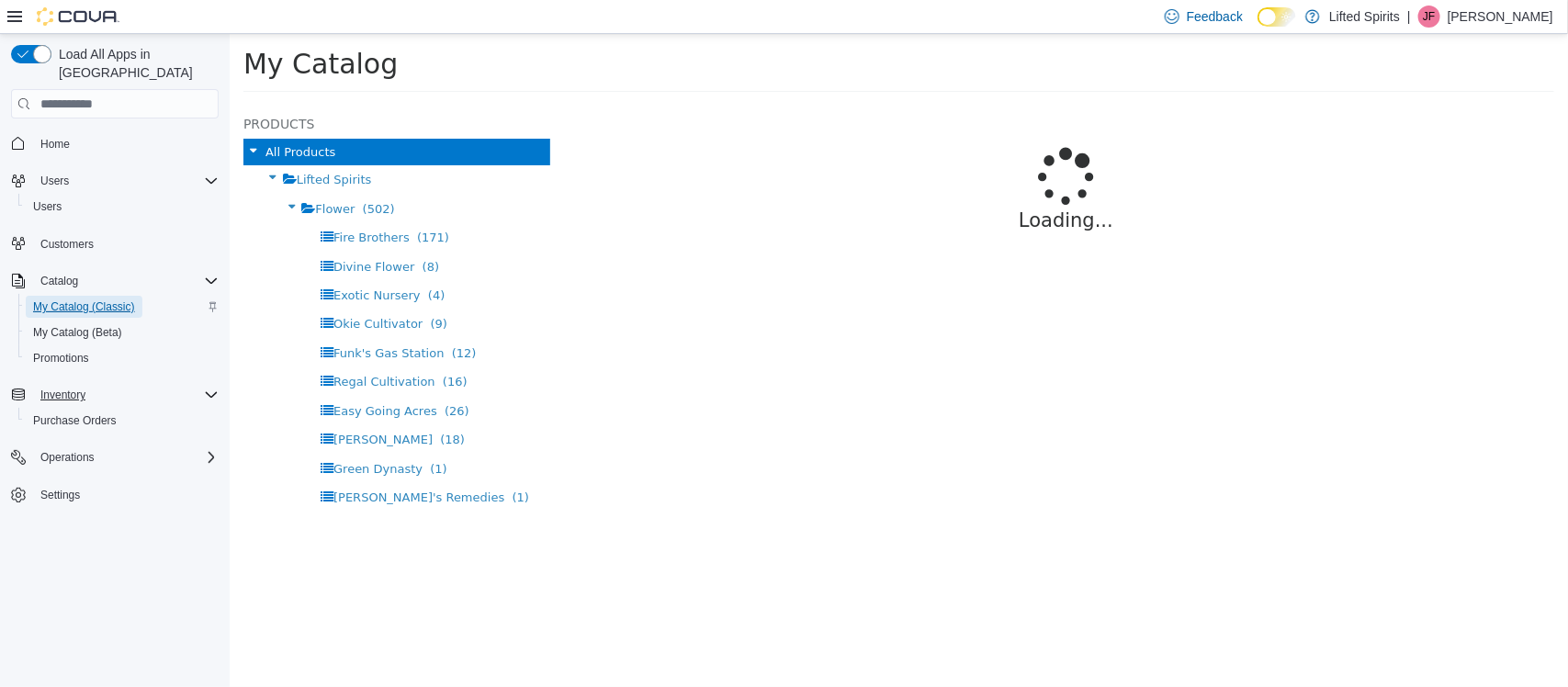
select select "**********"
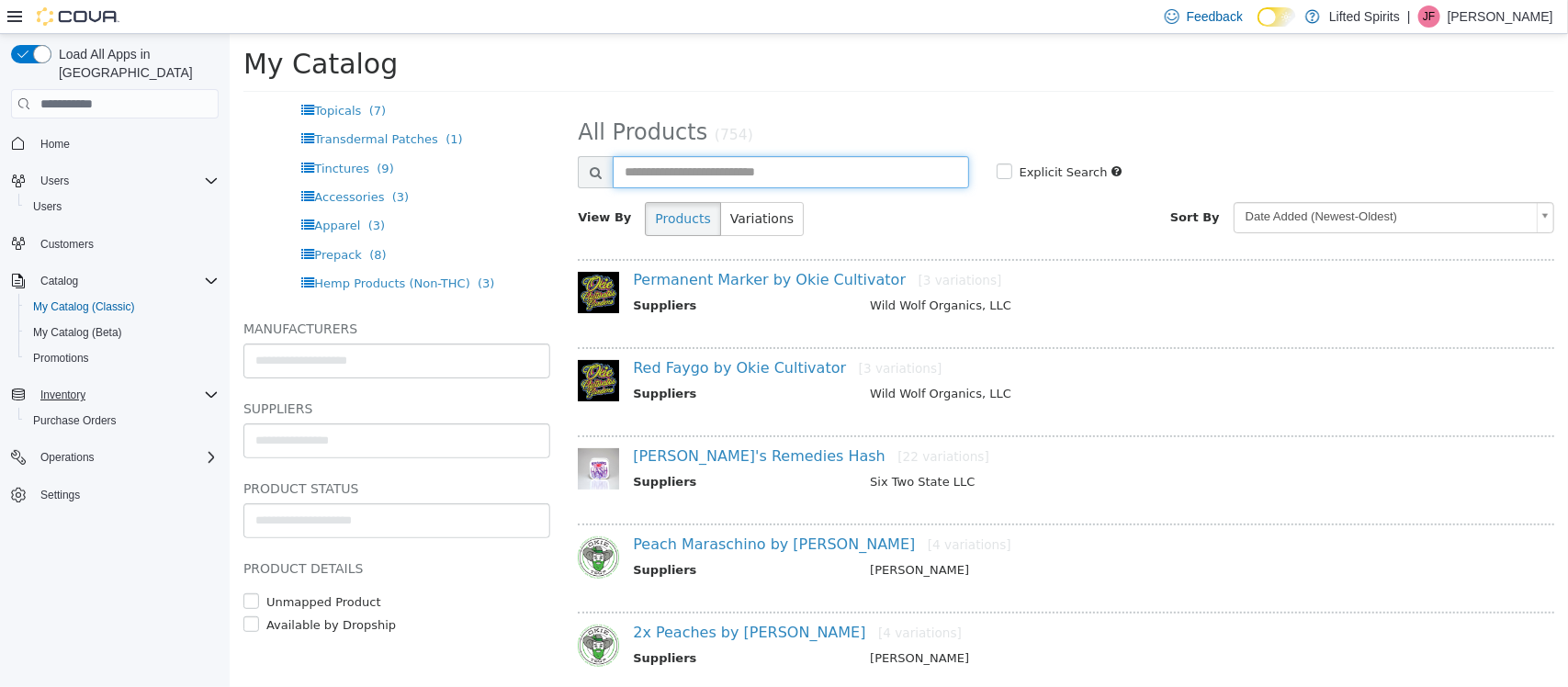
click at [849, 186] on input "text" at bounding box center [789, 172] width 356 height 32
type input "**********"
select select "**********"
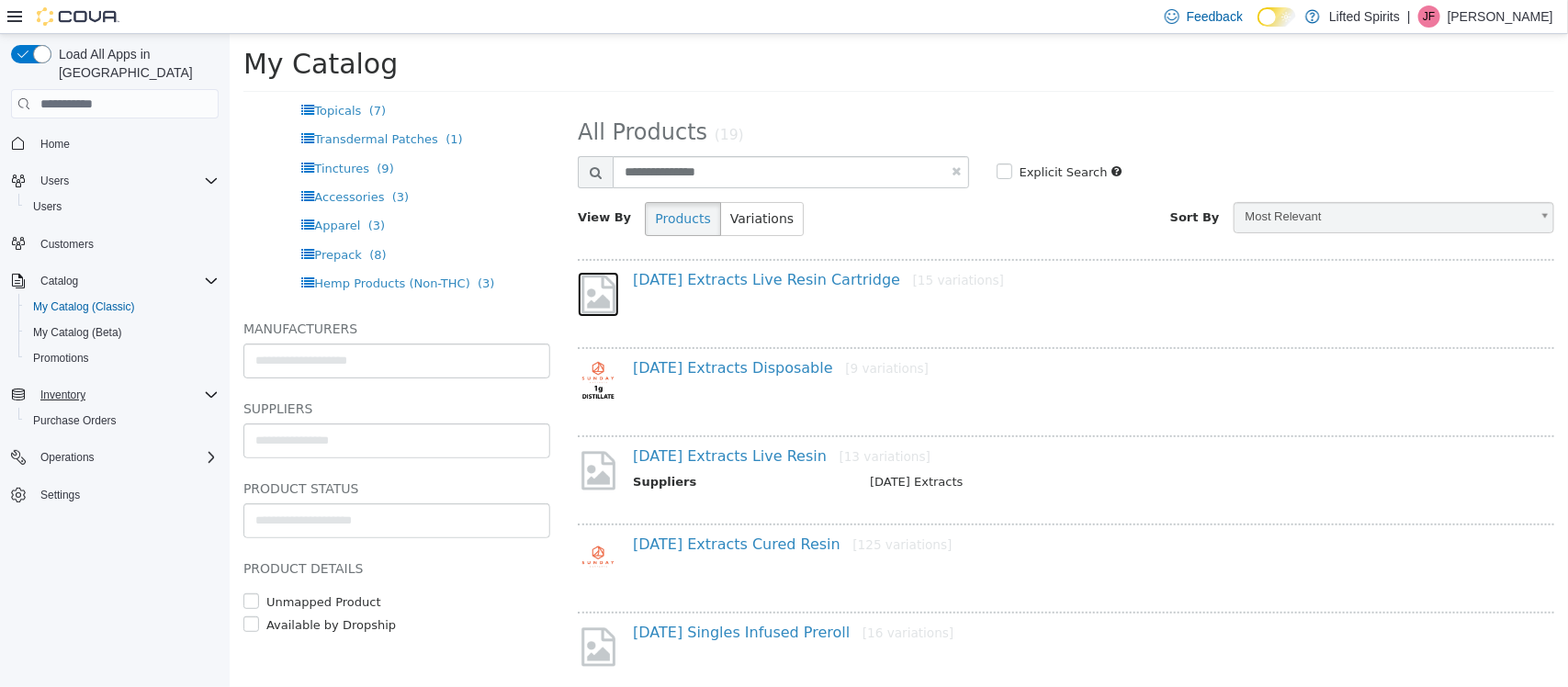
click at [603, 301] on img at bounding box center [597, 294] width 42 height 45
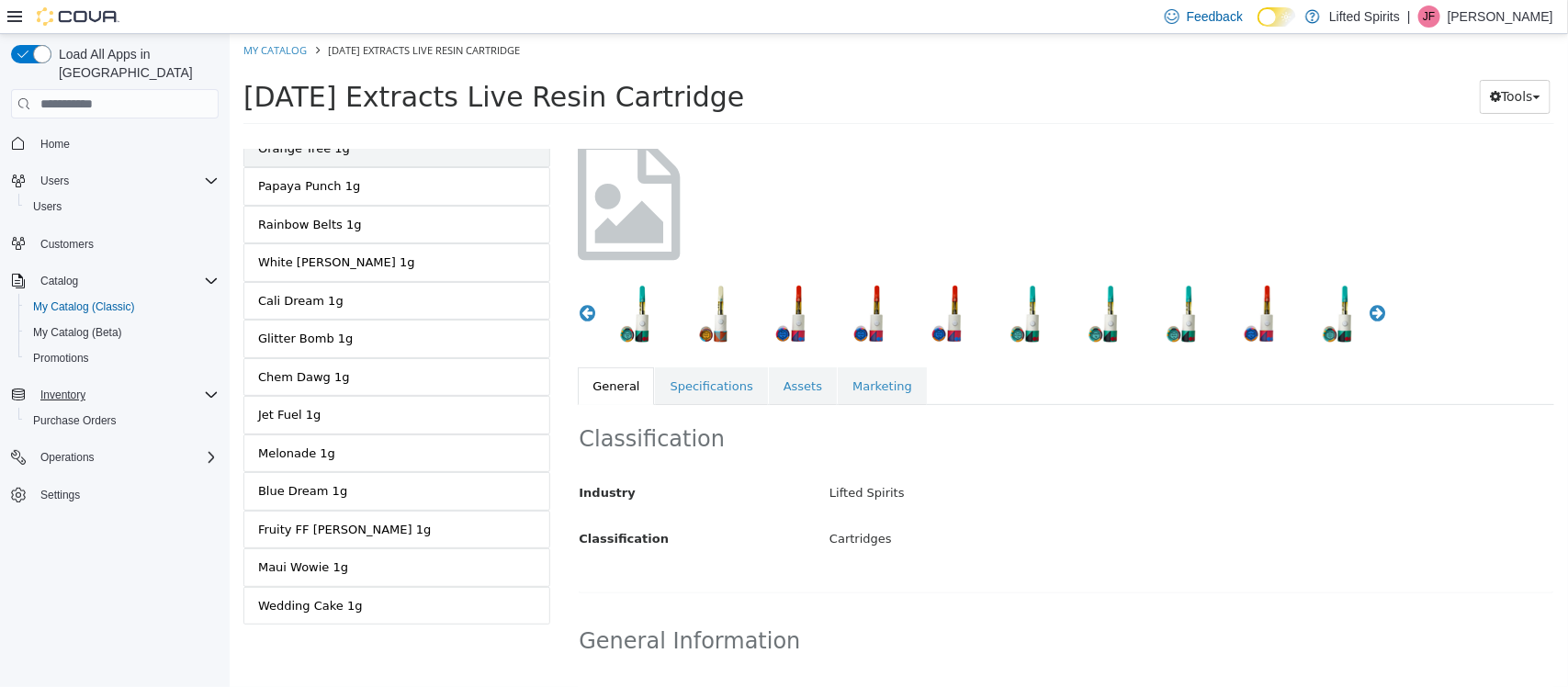
scroll to position [250, 0]
click at [309, 454] on div "Melonade 1g" at bounding box center [296, 453] width 78 height 18
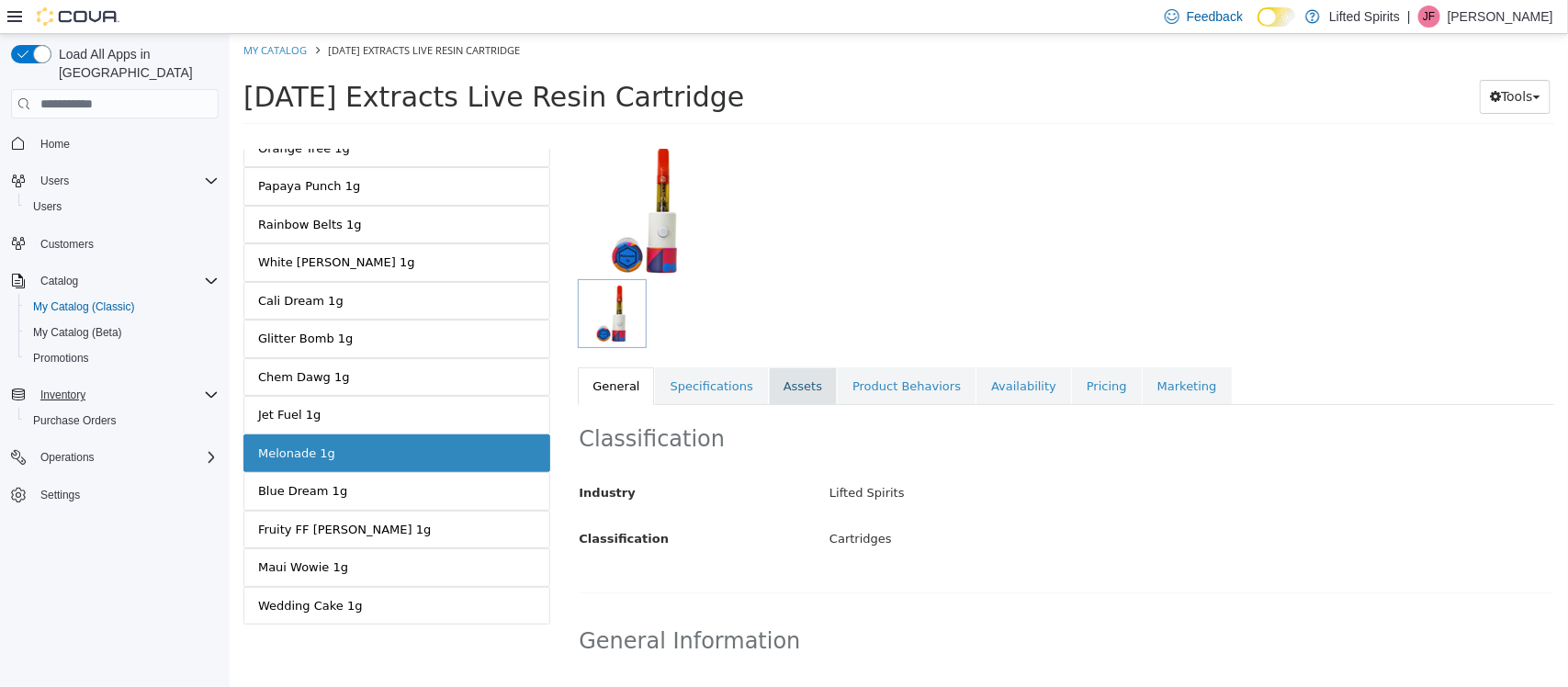
click at [776, 386] on link "Assets" at bounding box center [802, 387] width 68 height 39
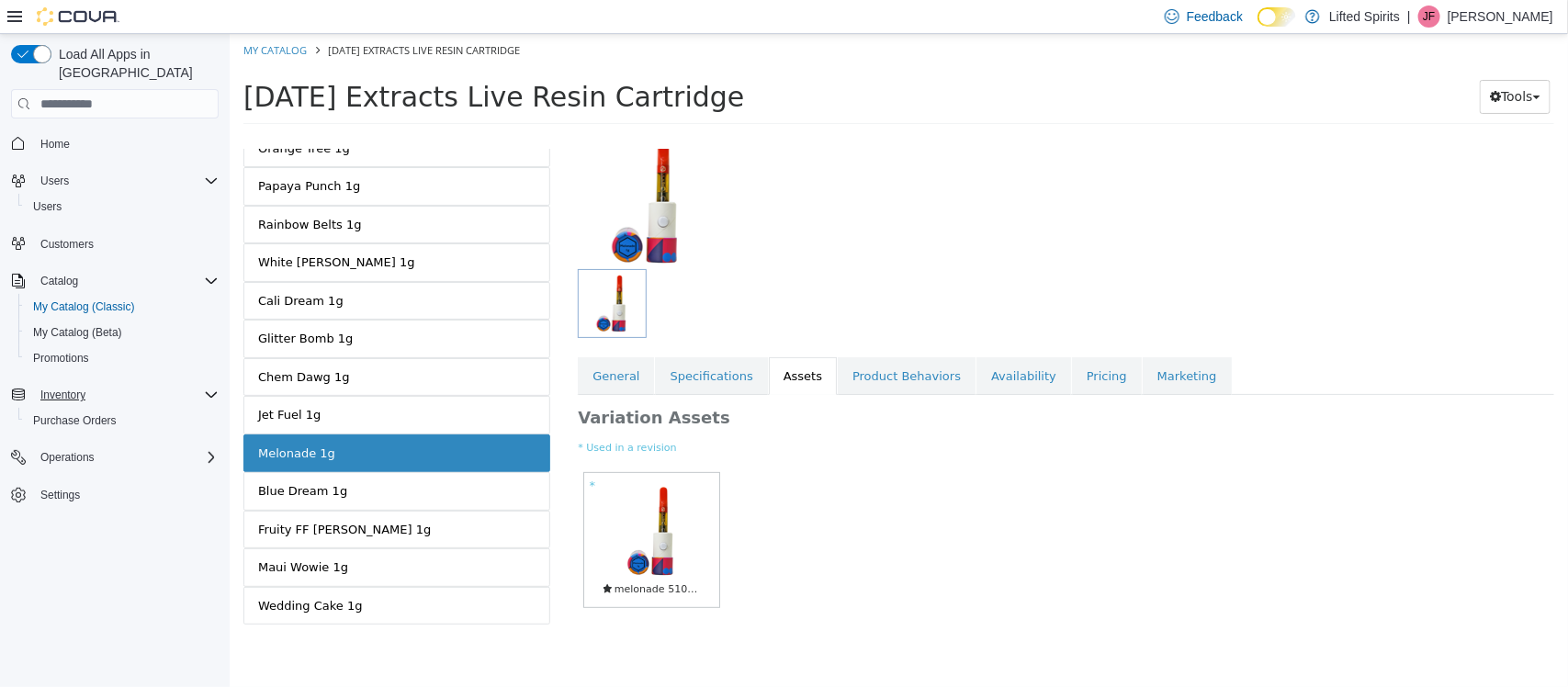
scroll to position [128, 0]
click at [671, 540] on img at bounding box center [650, 528] width 96 height 96
click at [1509, 113] on div "Tools Print Labels" at bounding box center [1514, 97] width 71 height 34
click at [1540, 95] on span "button" at bounding box center [1537, 97] width 7 height 4
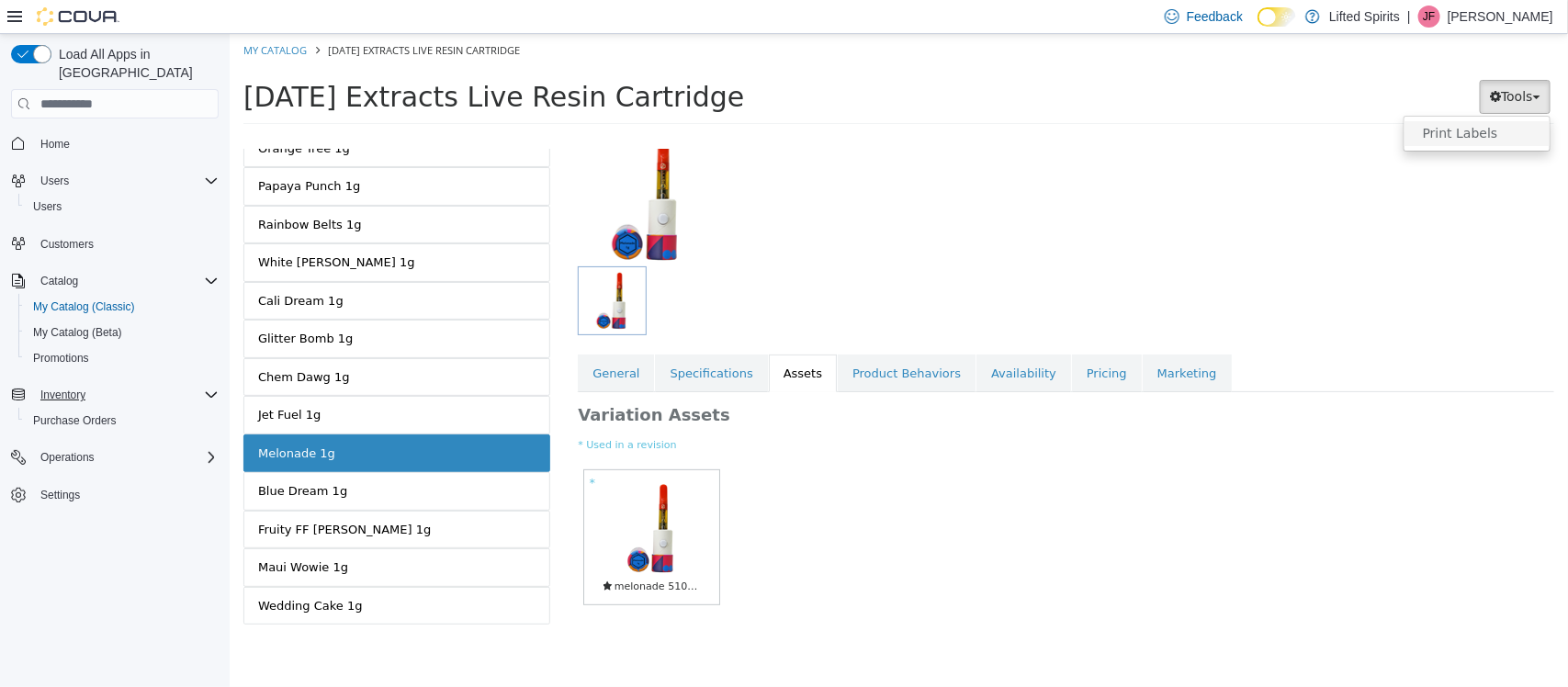
click at [1494, 130] on link "Print Labels" at bounding box center [1476, 133] width 145 height 25
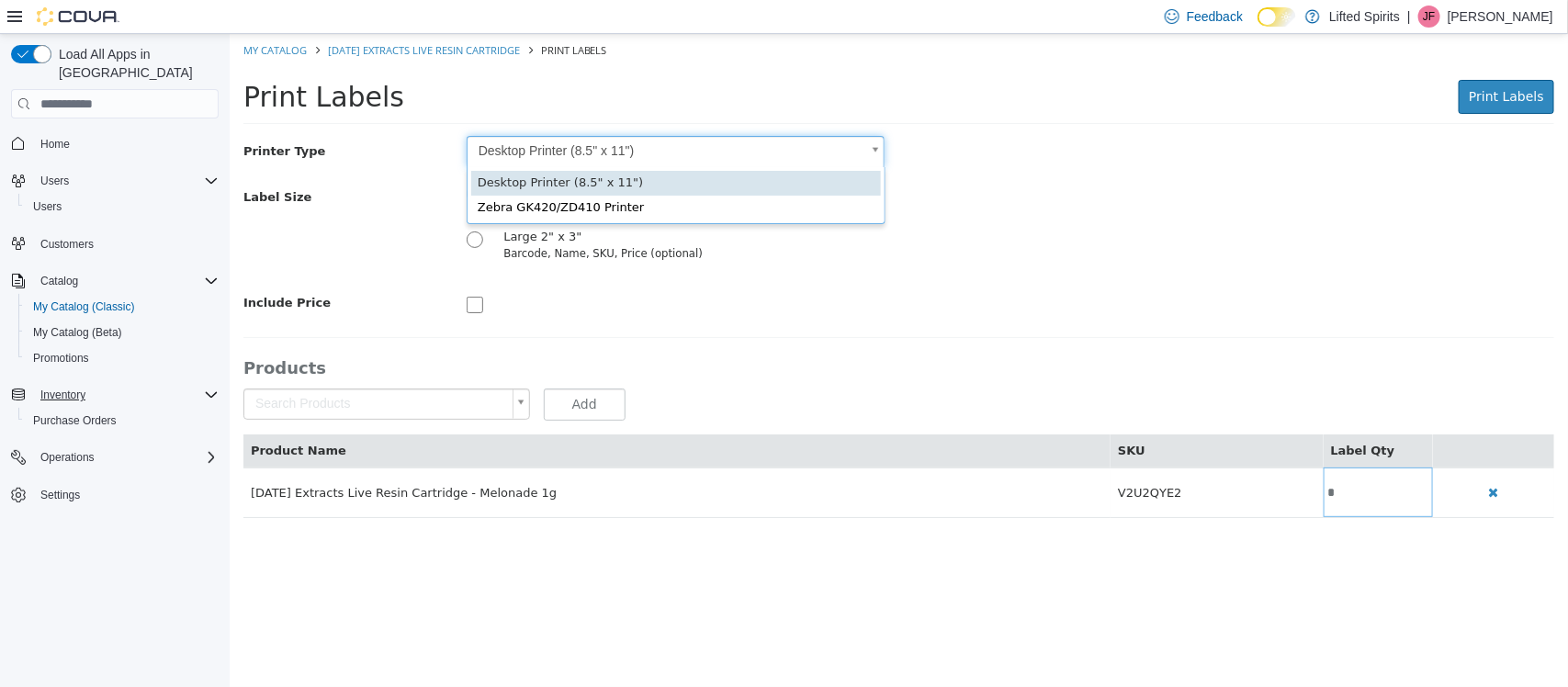
click at [877, 141] on body "Saving Bulk Changes... × My Catalog Sunday Extracts Live Resin Cartridge Print …" at bounding box center [898, 285] width 1339 height 503
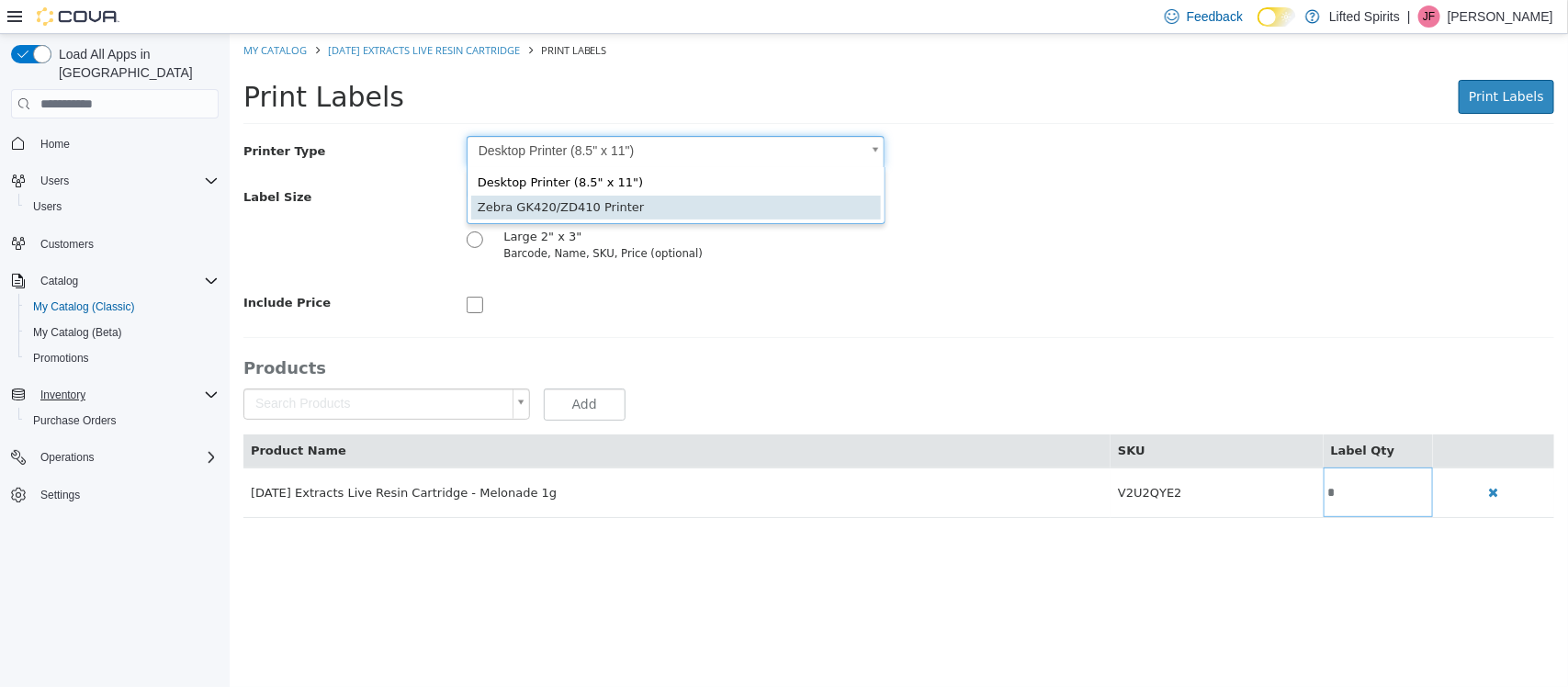
scroll to position [0, 6]
type input "*"
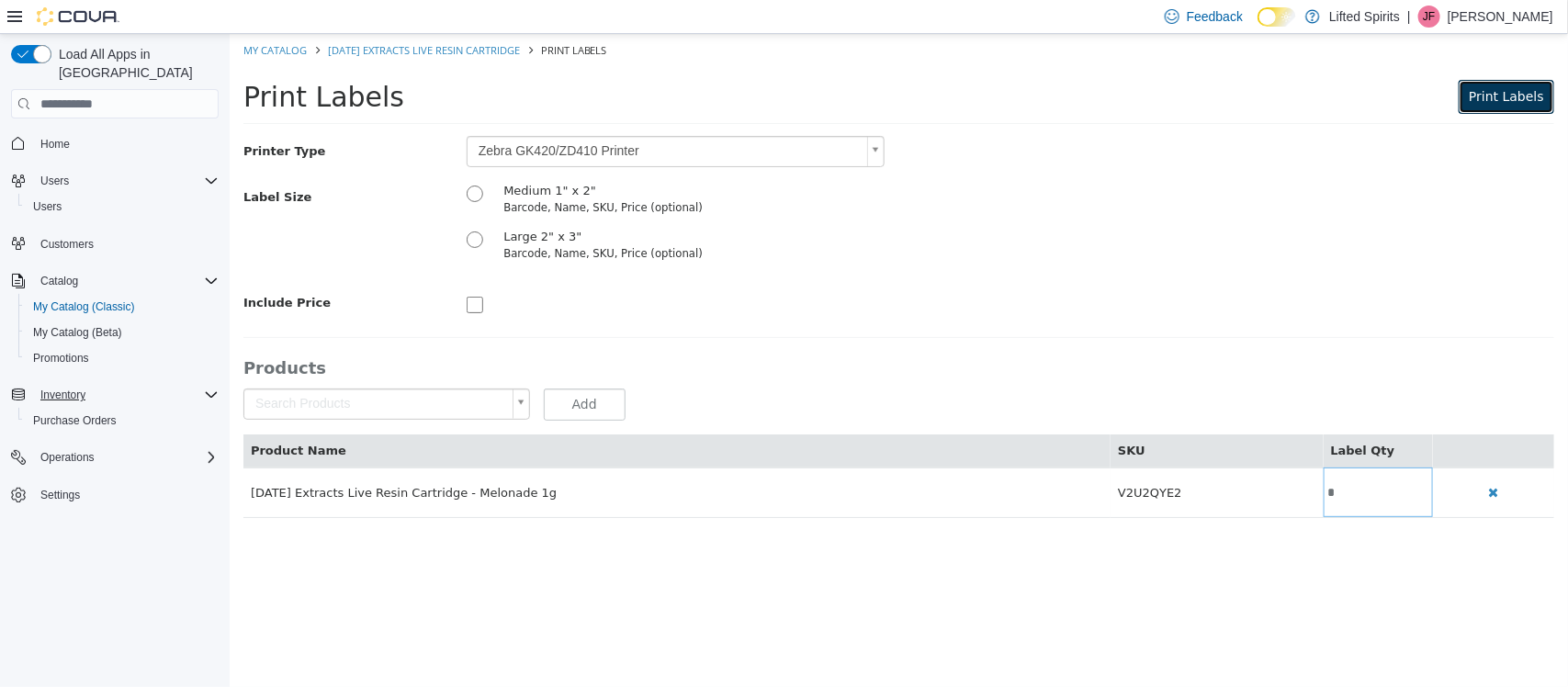
click at [1511, 96] on span "Print Labels" at bounding box center [1506, 96] width 76 height 15
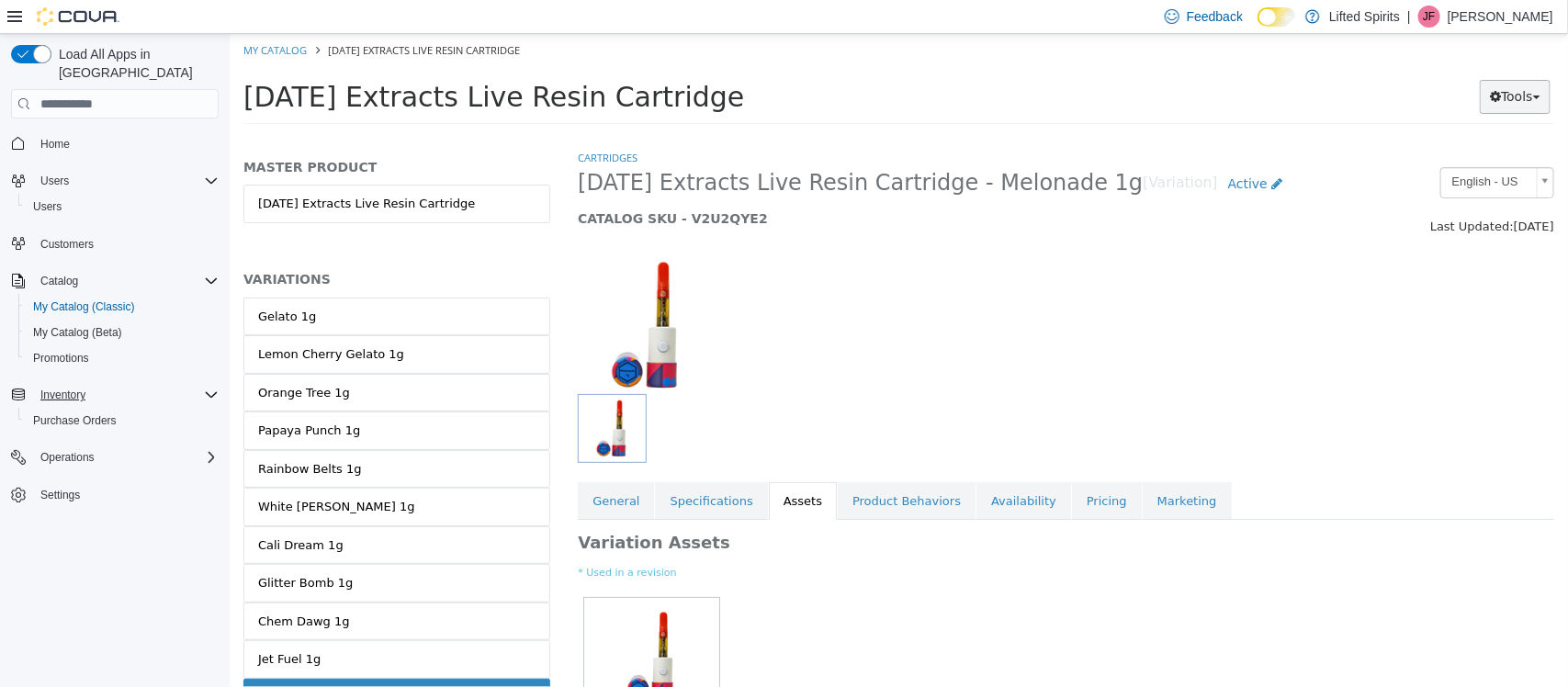
click at [1544, 93] on button "Tools" at bounding box center [1514, 97] width 71 height 34
click at [1521, 95] on button "Tools" at bounding box center [1514, 97] width 71 height 34
click at [1523, 96] on button "Tools" at bounding box center [1514, 97] width 71 height 34
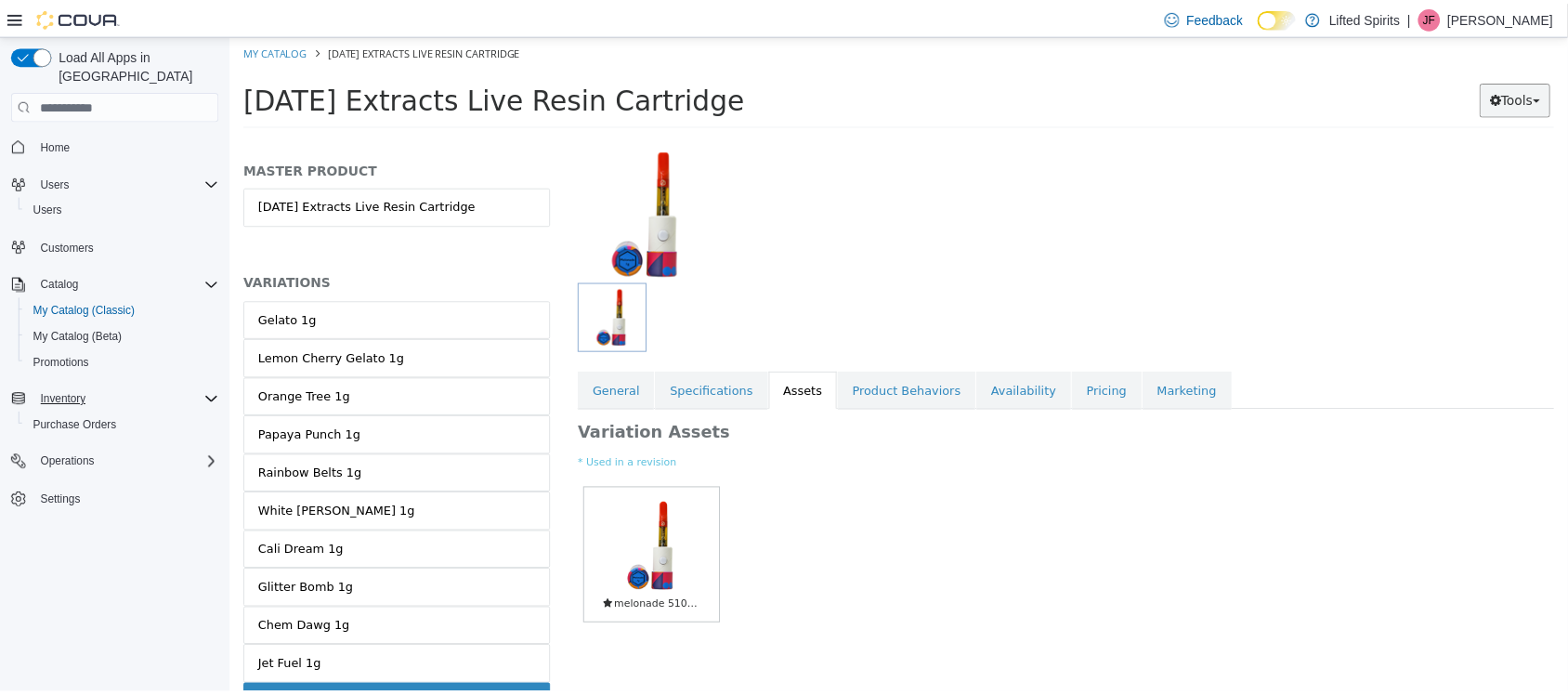
scroll to position [130, 0]
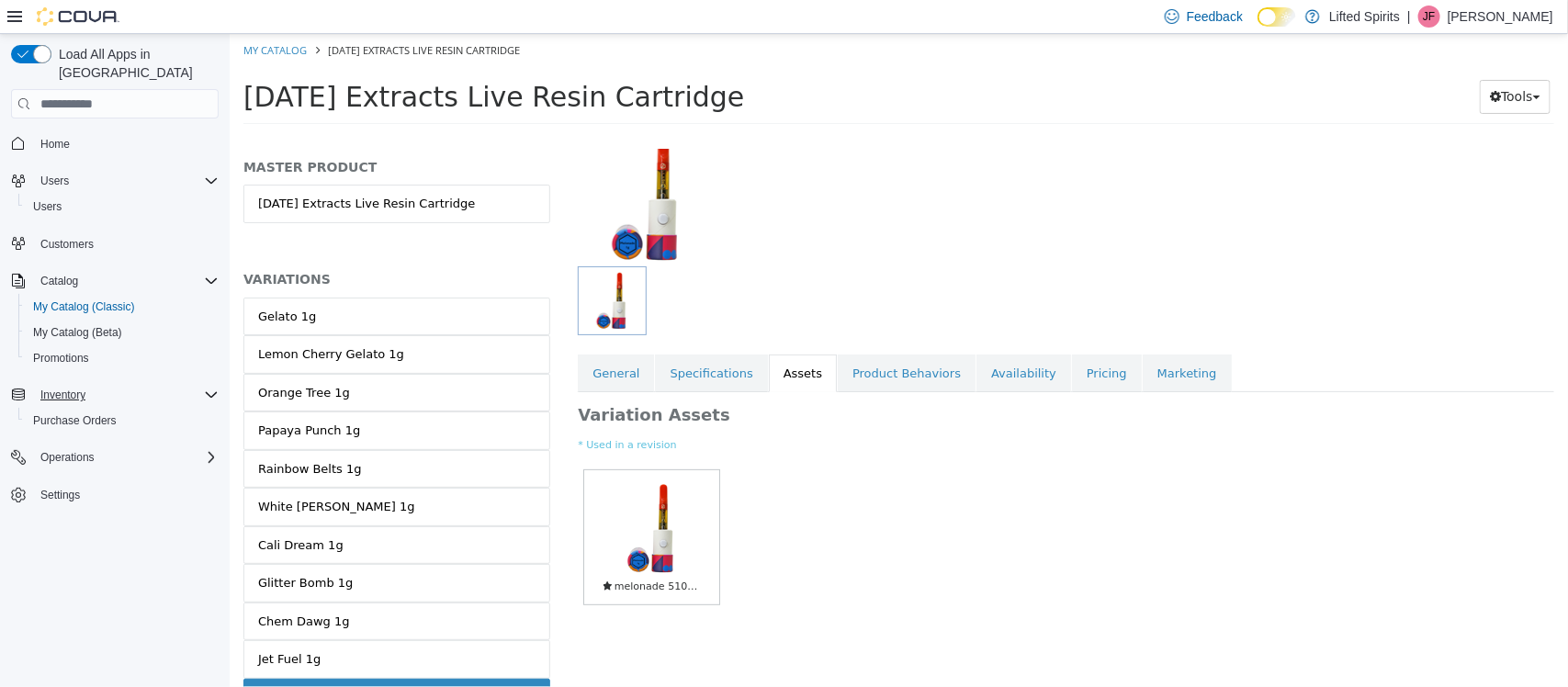
click at [61, 359] on div "Home Users Users Customers Catalog My Catalog (Classic) My Catalog (Beta) Promo…" at bounding box center [115, 319] width 208 height 386
click at [65, 388] on span "Inventory" at bounding box center [63, 395] width 45 height 15
click at [15, 389] on icon "Complex example" at bounding box center [18, 394] width 13 height 12
click at [210, 388] on icon "Complex example" at bounding box center [212, 395] width 15 height 15
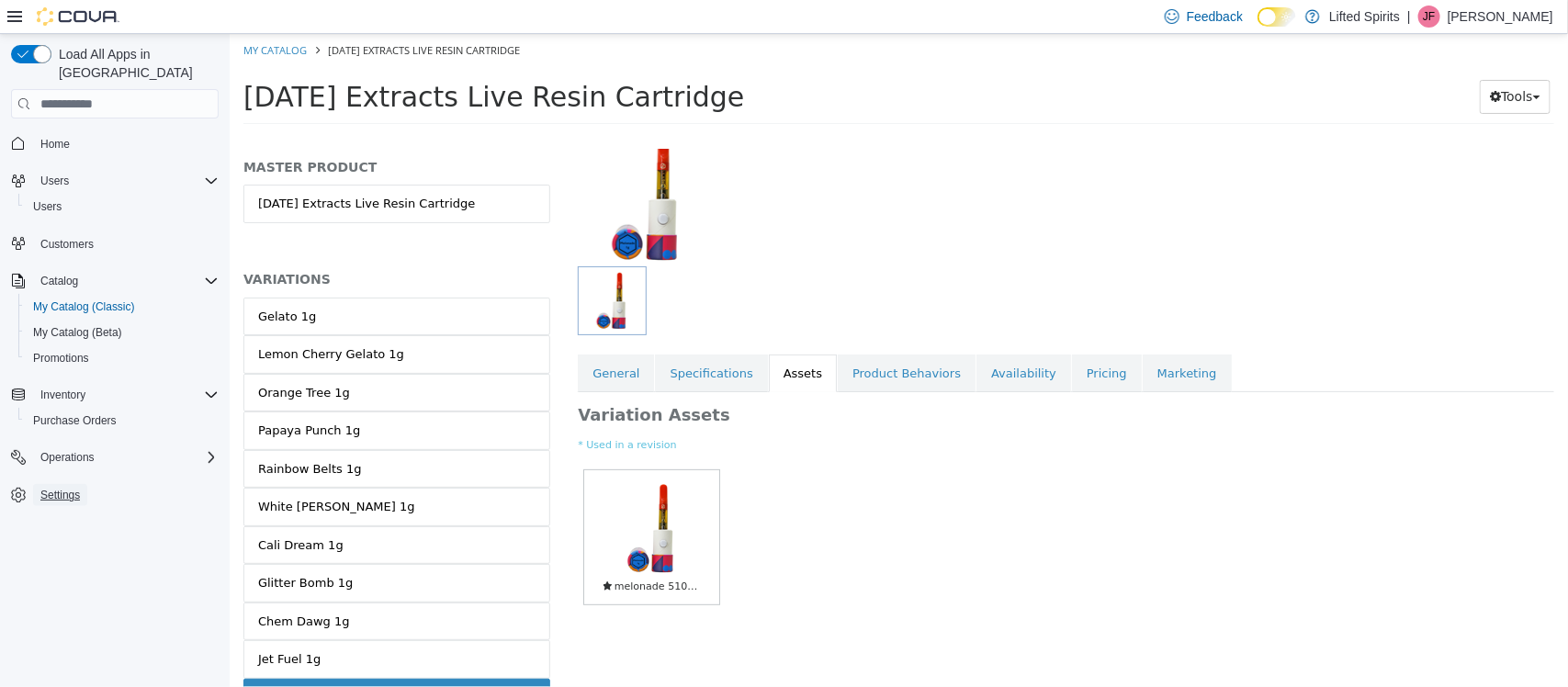
click at [67, 488] on span "Settings" at bounding box center [60, 495] width 40 height 15
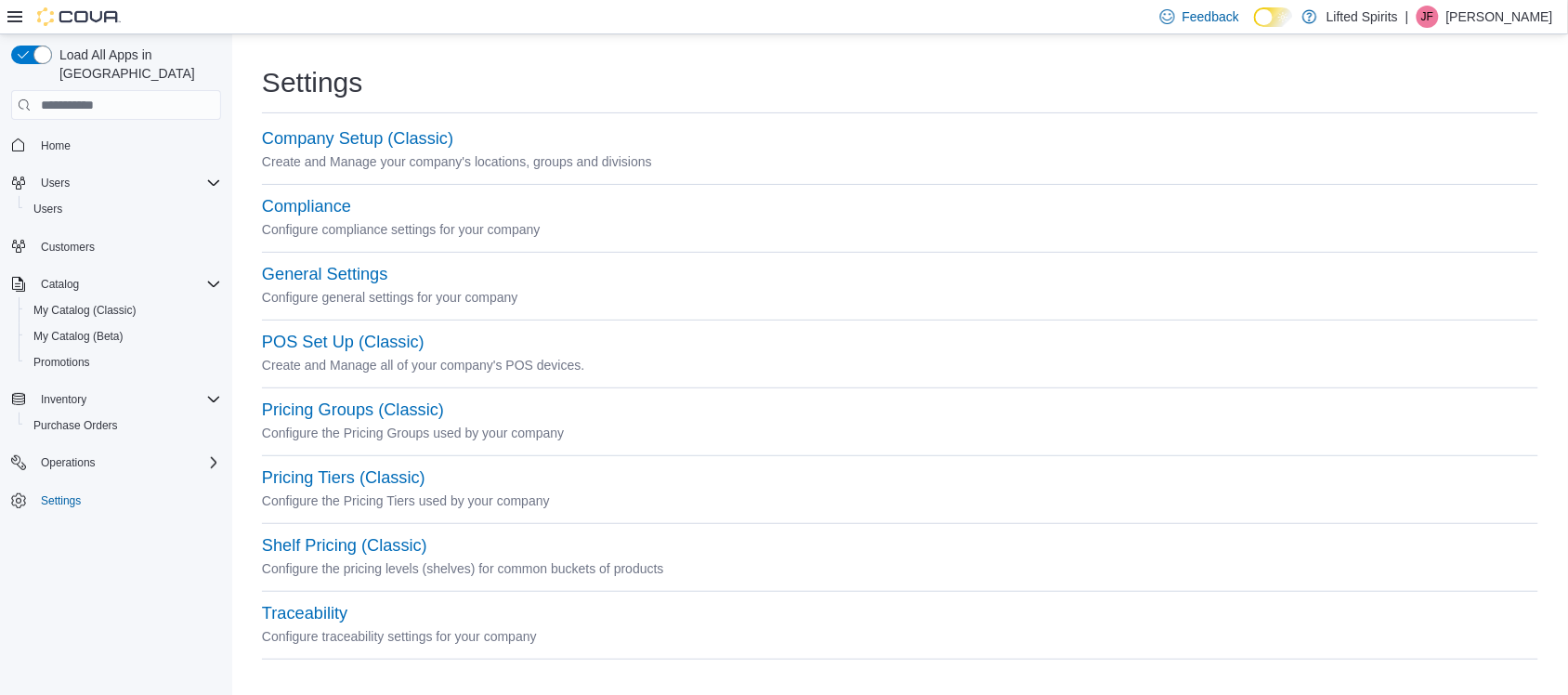
scroll to position [5, 0]
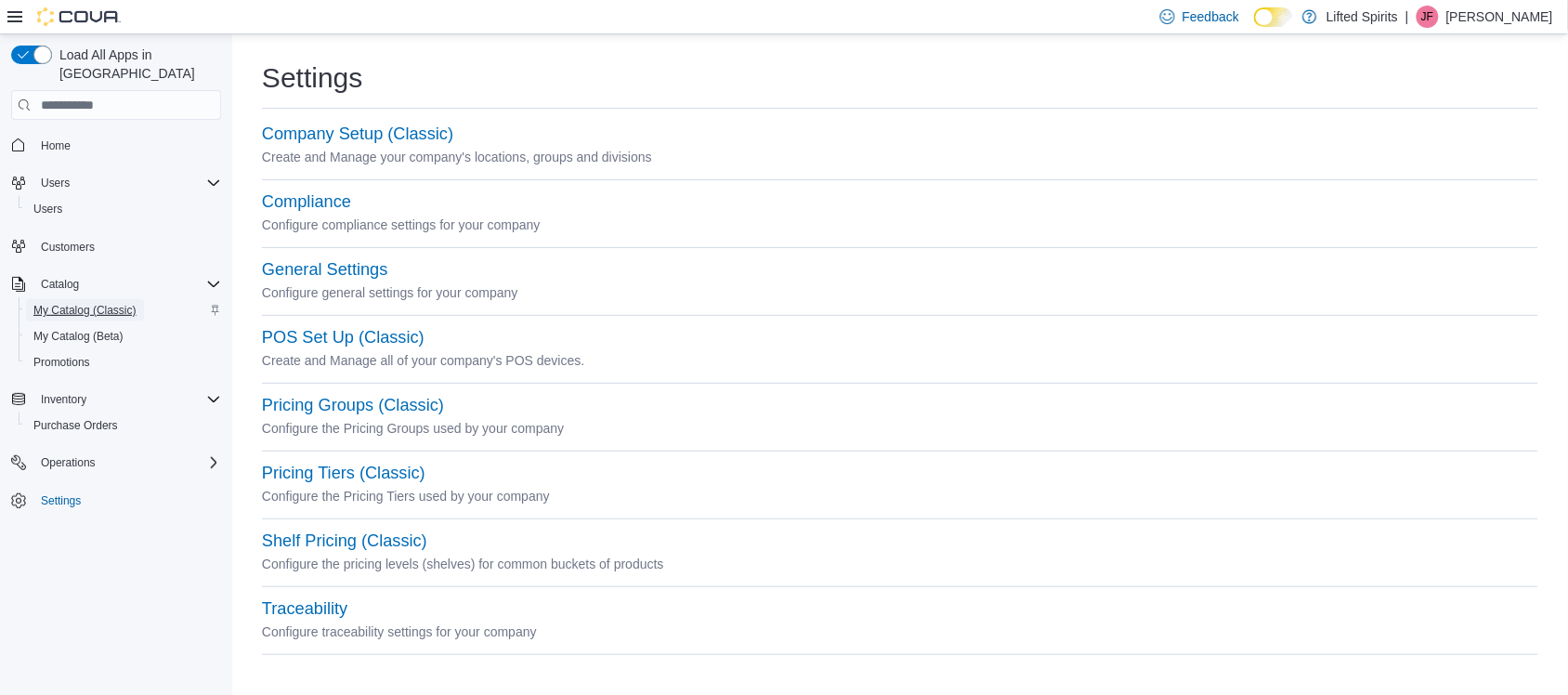
click at [83, 303] on span "My Catalog (Classic)" at bounding box center [85, 310] width 103 height 15
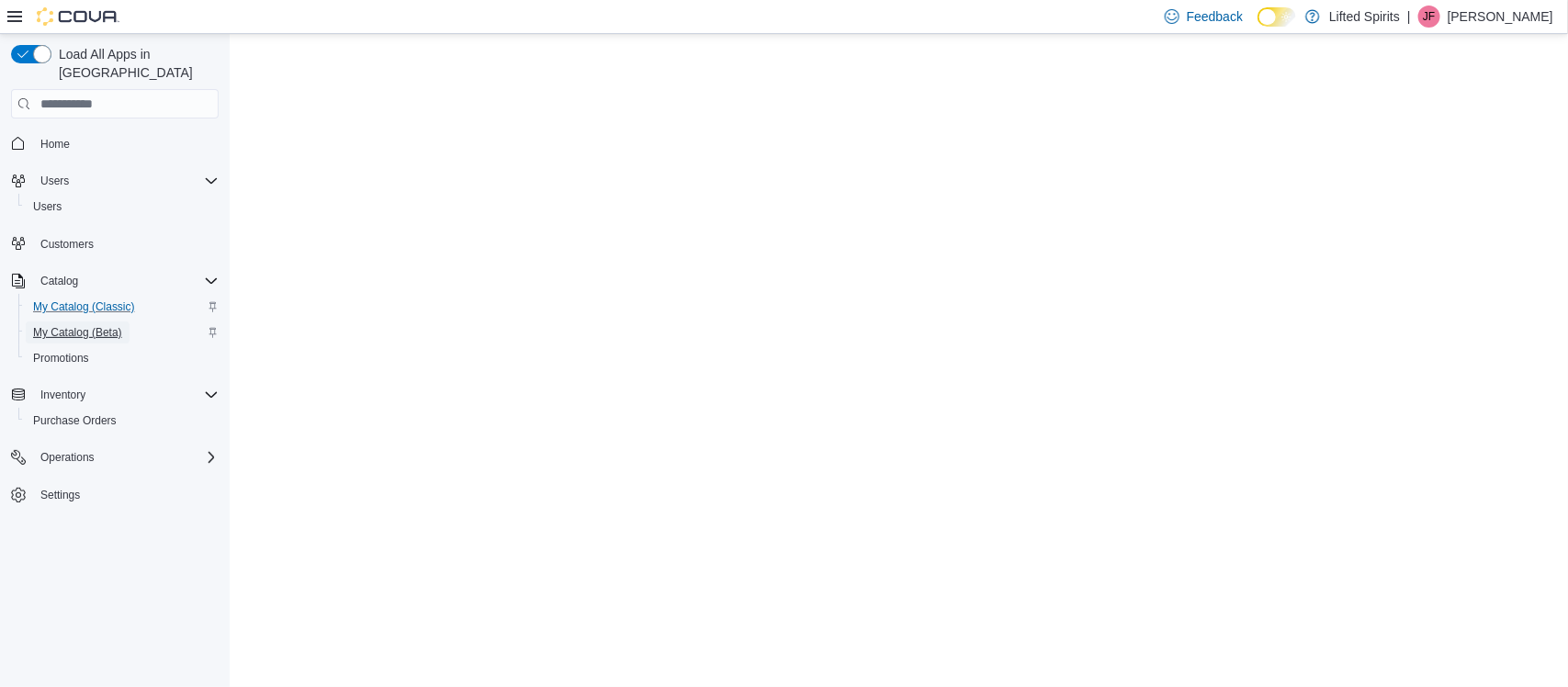
click at [70, 325] on span "My Catalog (Beta)" at bounding box center [78, 332] width 89 height 15
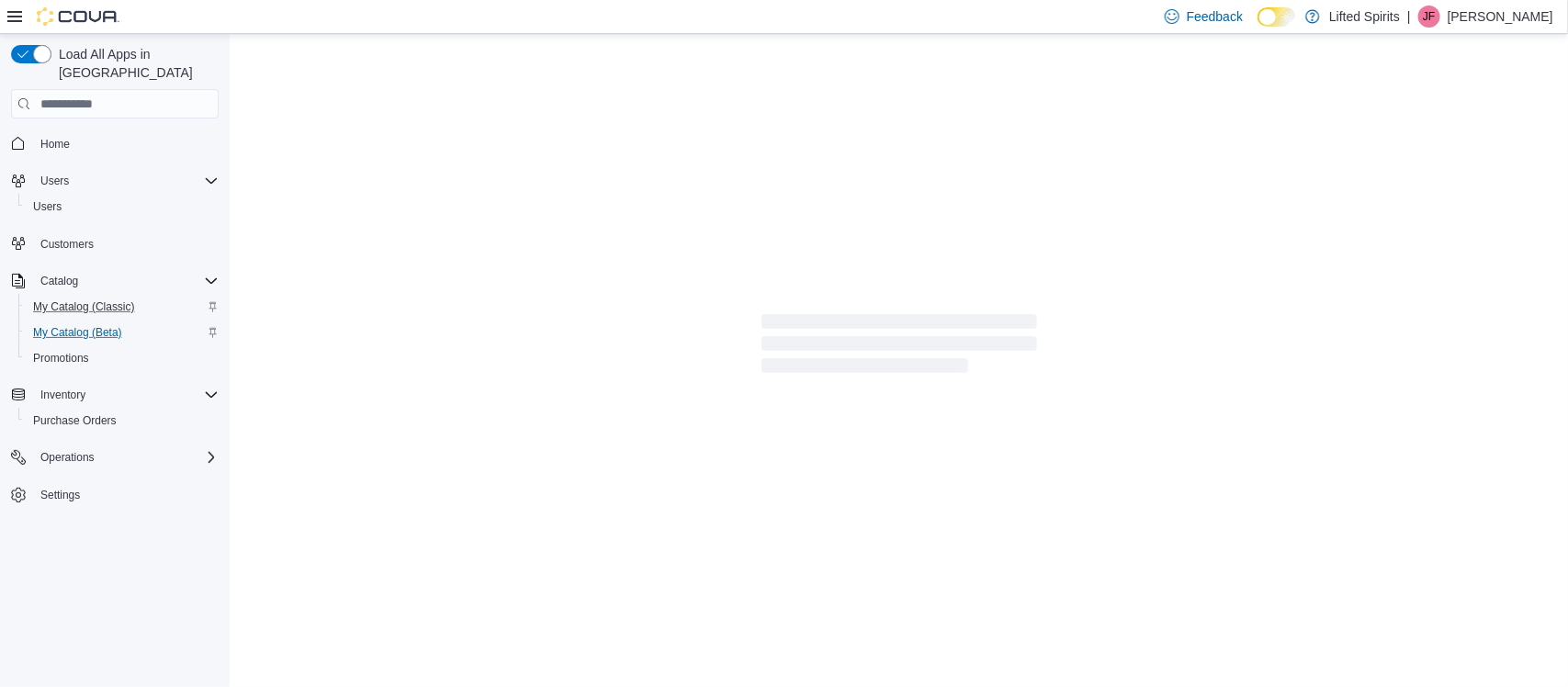
select select "**********"
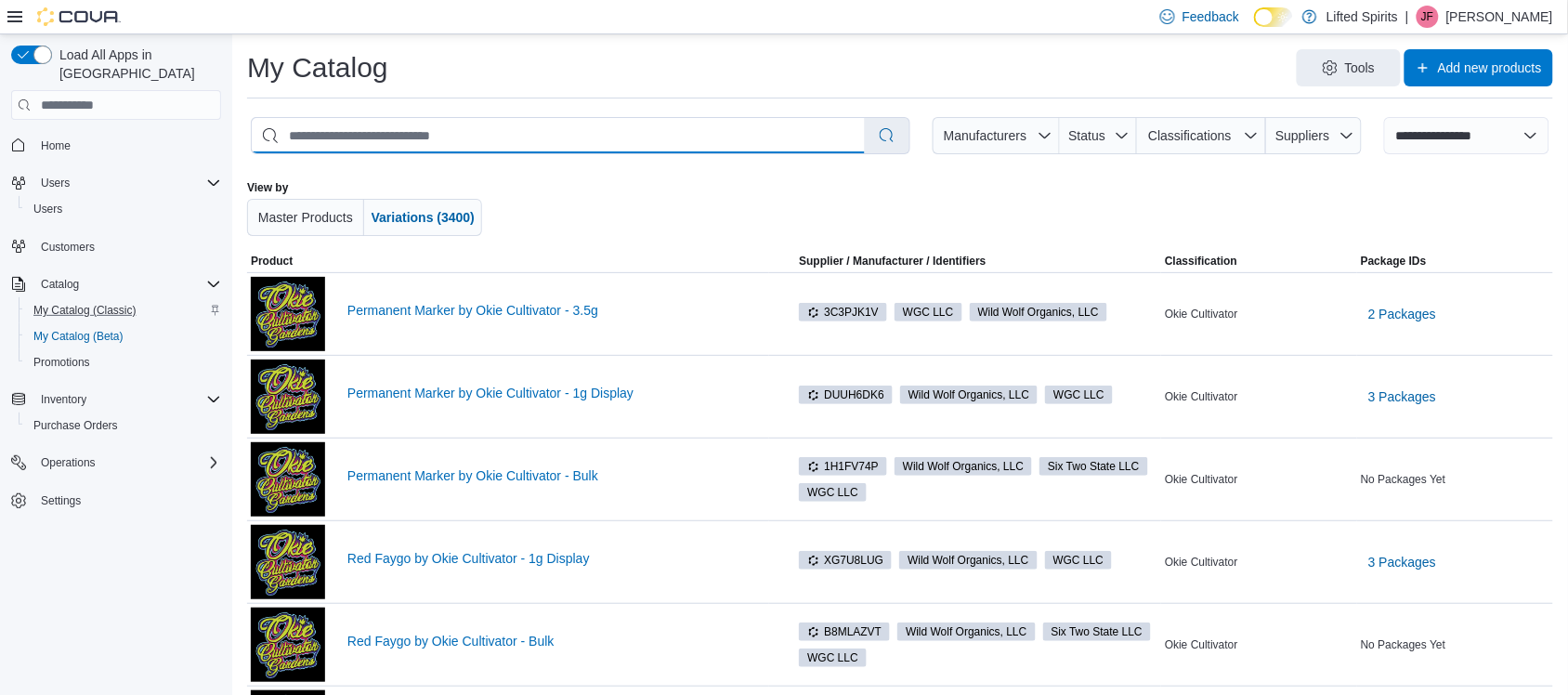
click at [405, 137] on input "search" at bounding box center [558, 135] width 613 height 35
type input "********"
select select "*********"
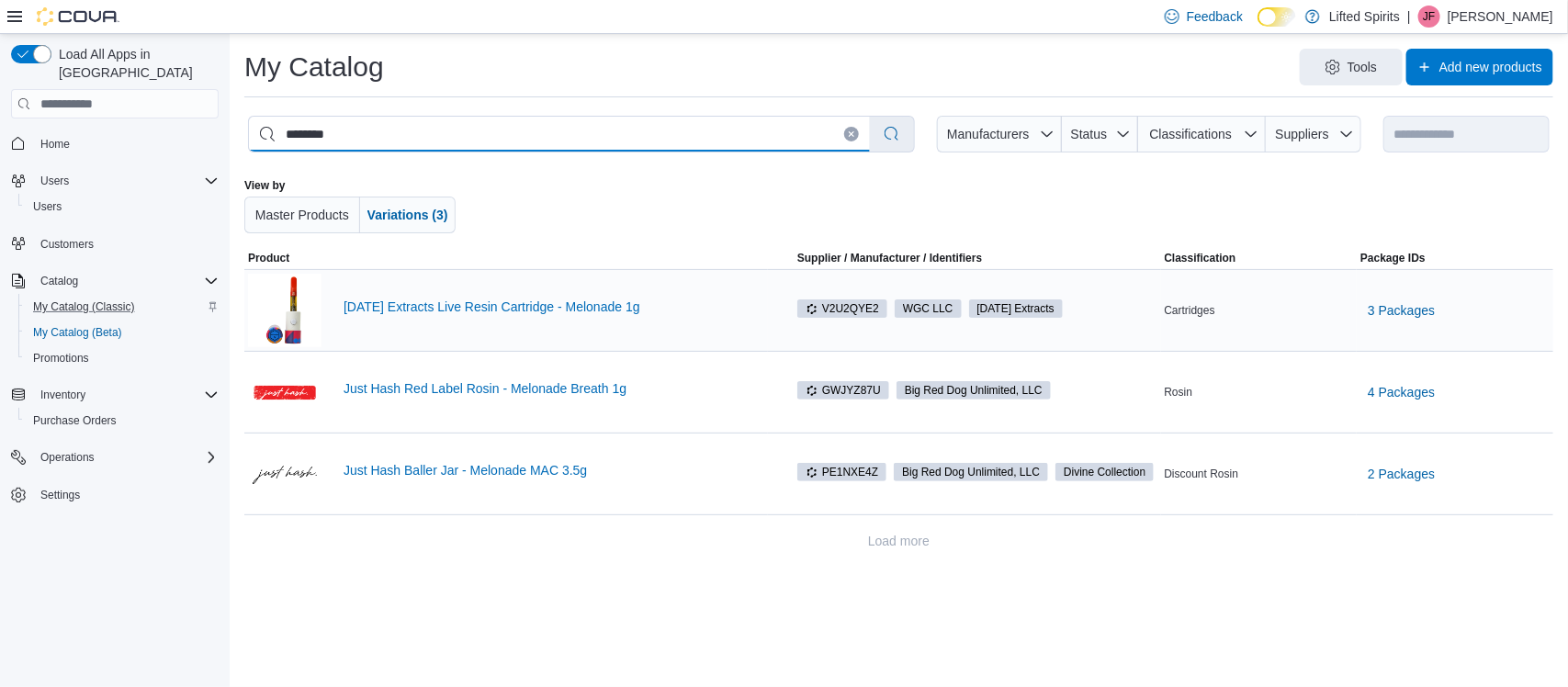
type input "********"
click at [470, 298] on div "[DATE] Extracts Live Resin Cartridge - Melonade 1g" at bounding box center [505, 310] width 517 height 74
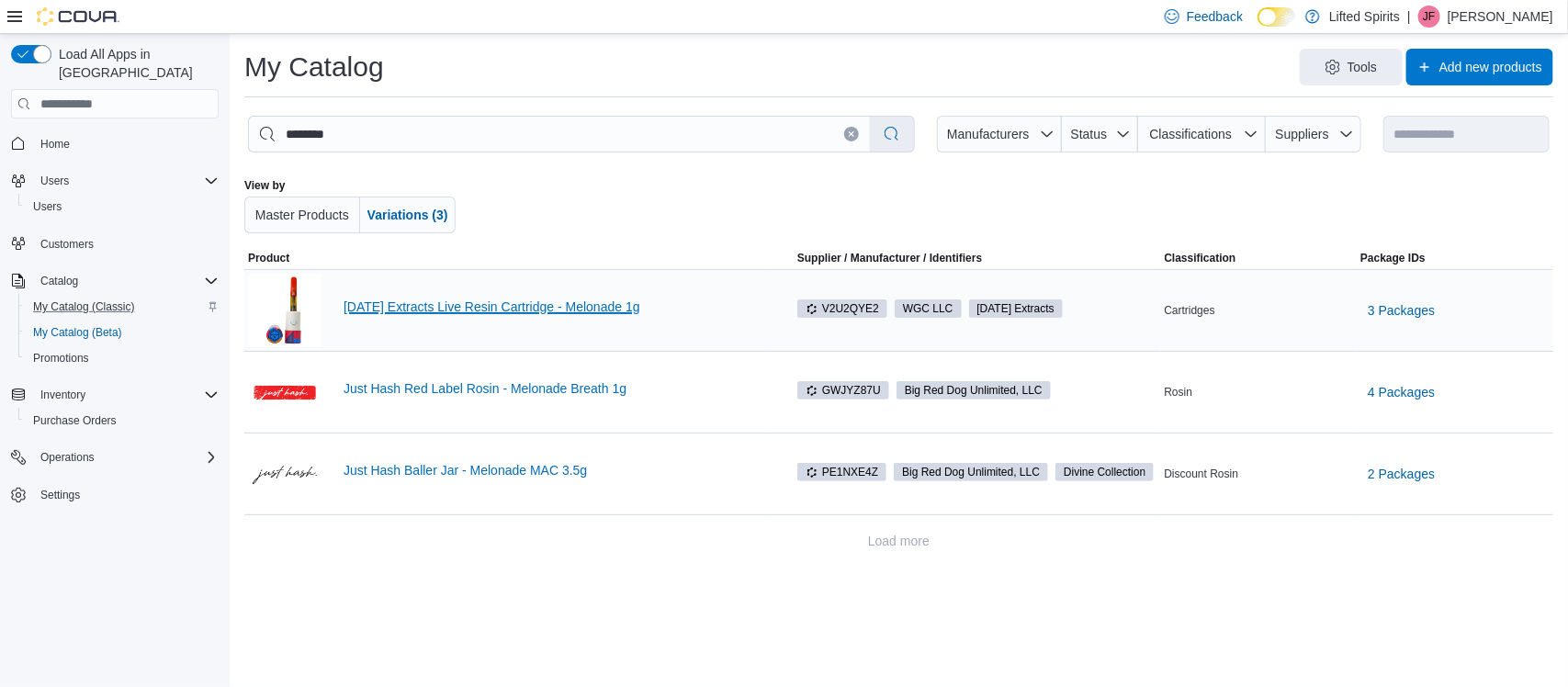
click at [470, 307] on link "[DATE] Extracts Live Resin Cartridge - Melonade 1g" at bounding box center [553, 307] width 420 height 15
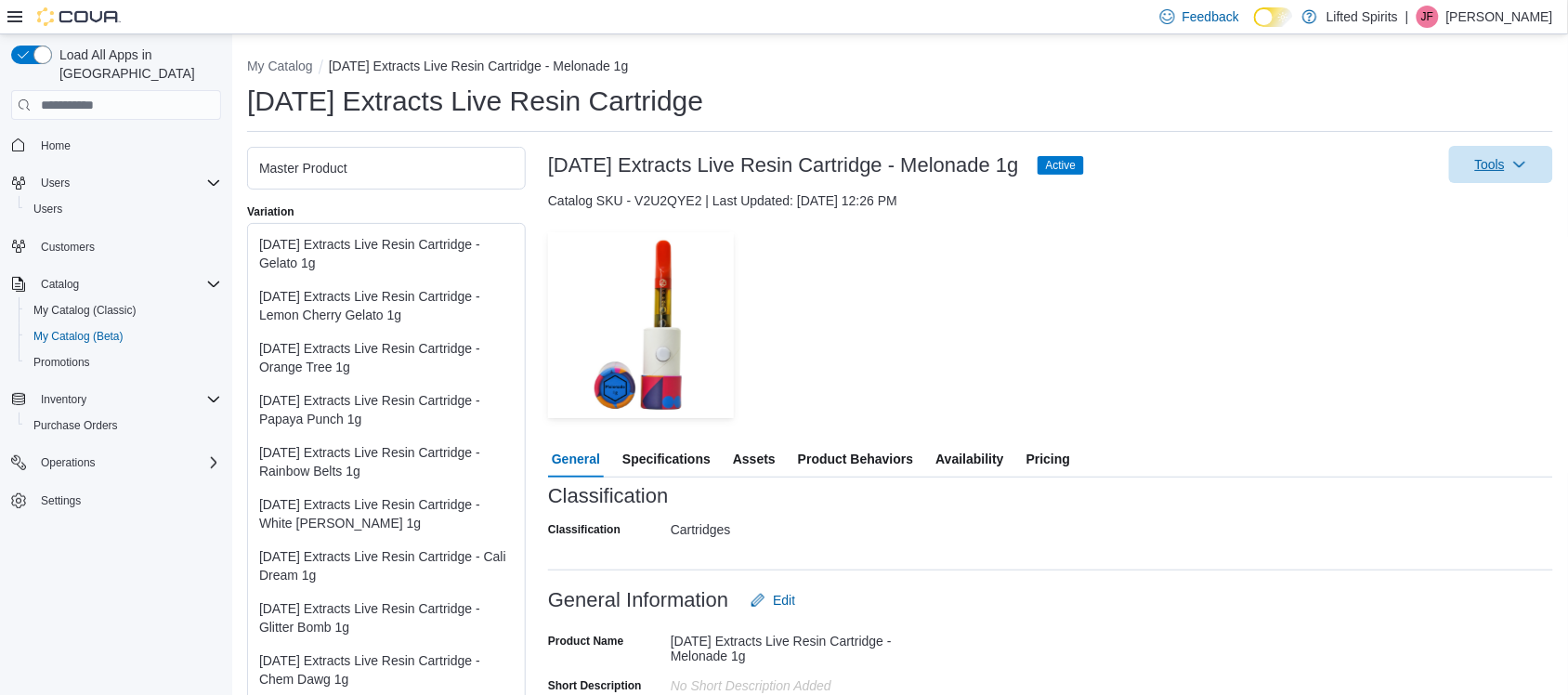
click at [1543, 158] on span "Tools" at bounding box center [1502, 164] width 82 height 37
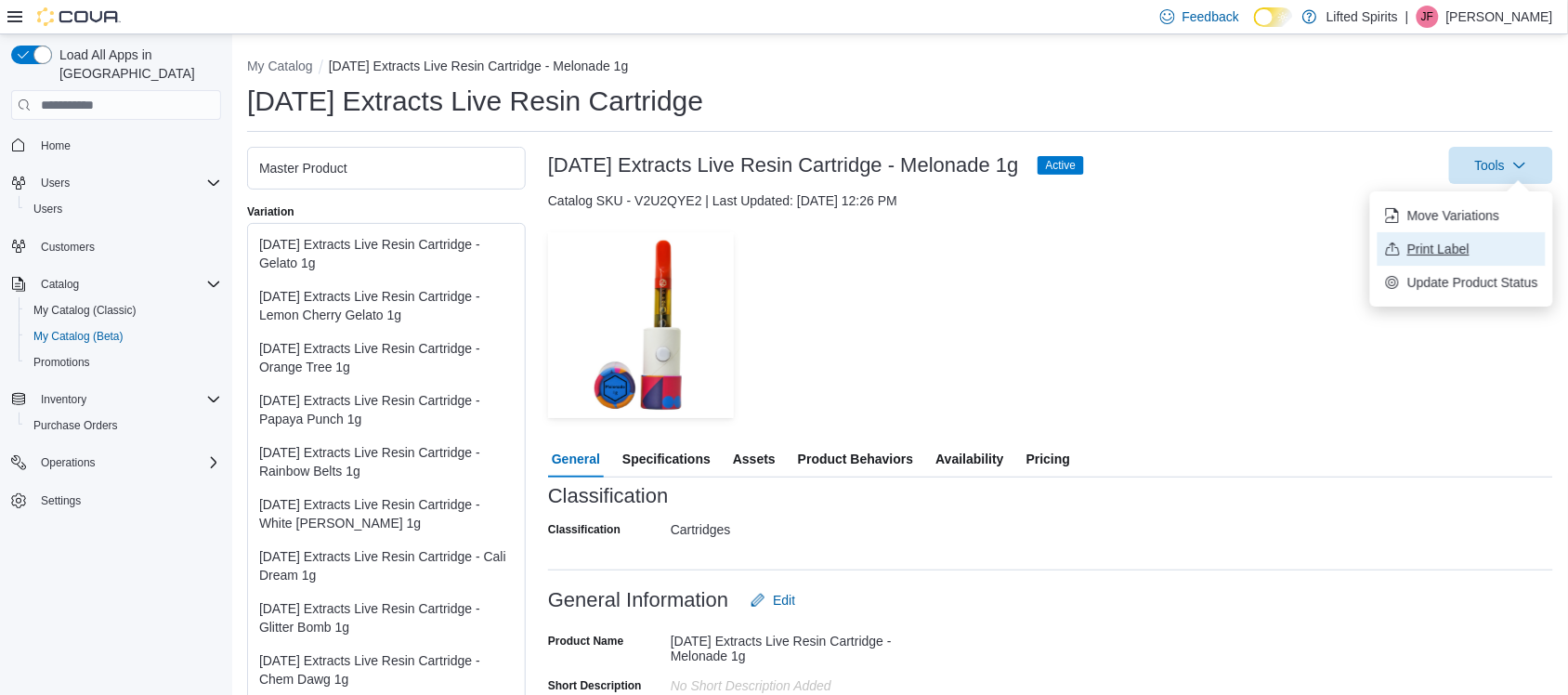
click at [1456, 251] on span "Print Label" at bounding box center [1473, 249] width 131 height 19
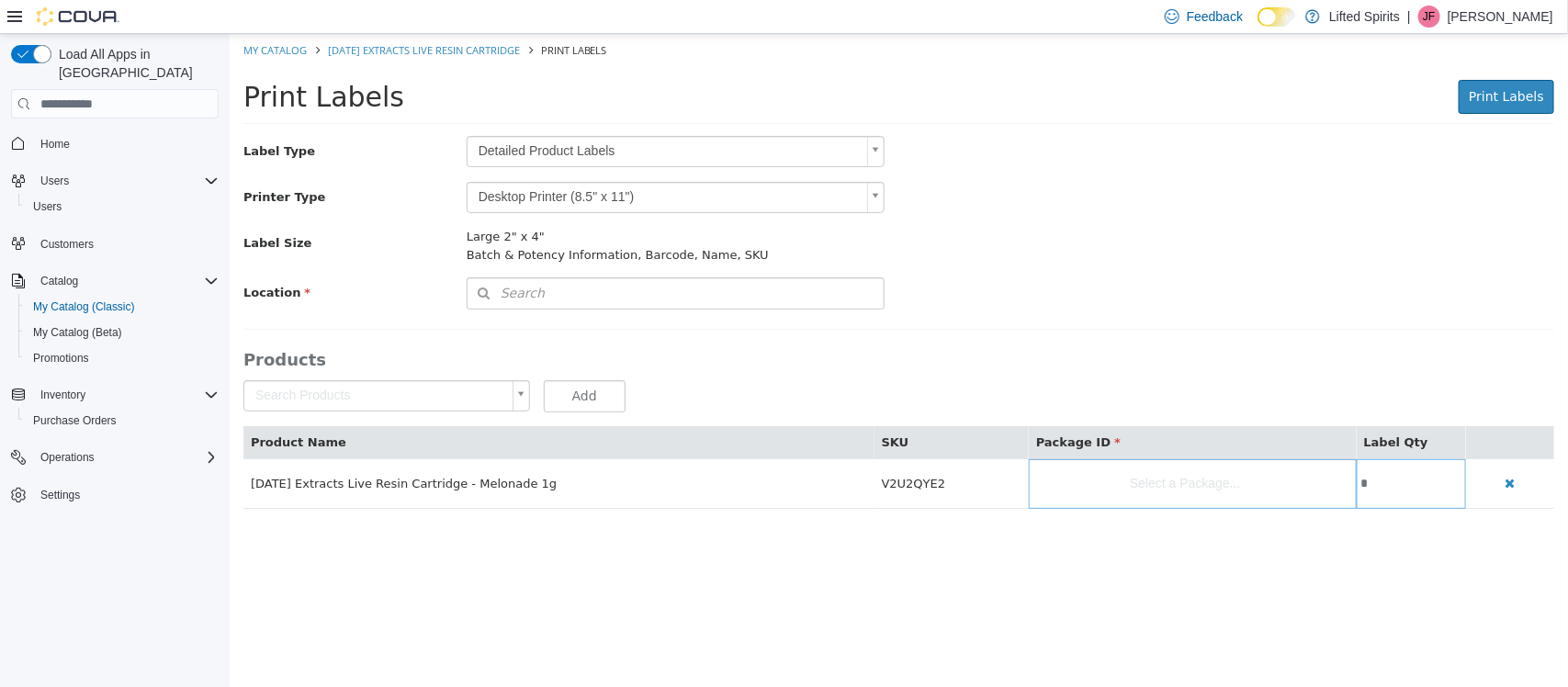
scroll to position [28, 0]
click at [878, 149] on body "Saving Bulk Changes... × My Catalog Sunday Extracts Live Resin Cartridge Print …" at bounding box center [898, 281] width 1339 height 494
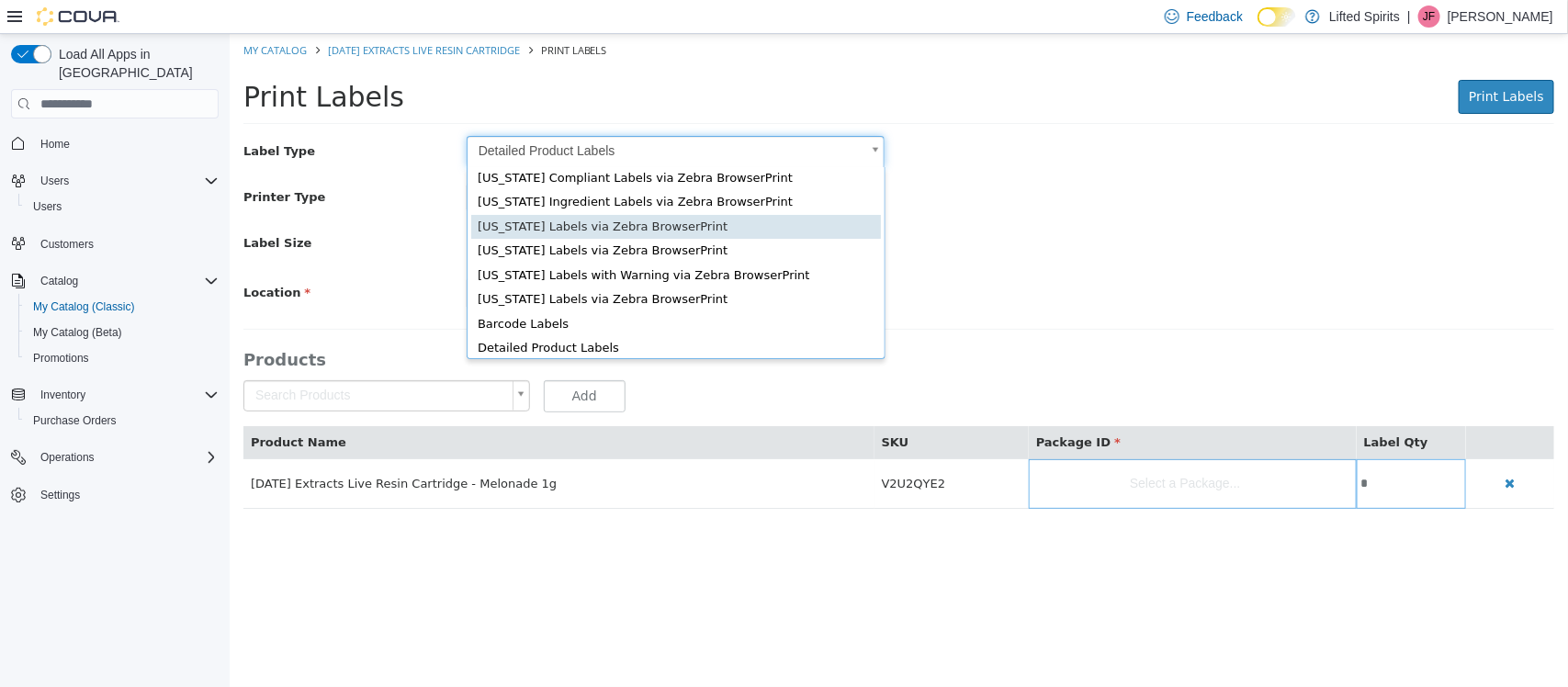
scroll to position [35, 0]
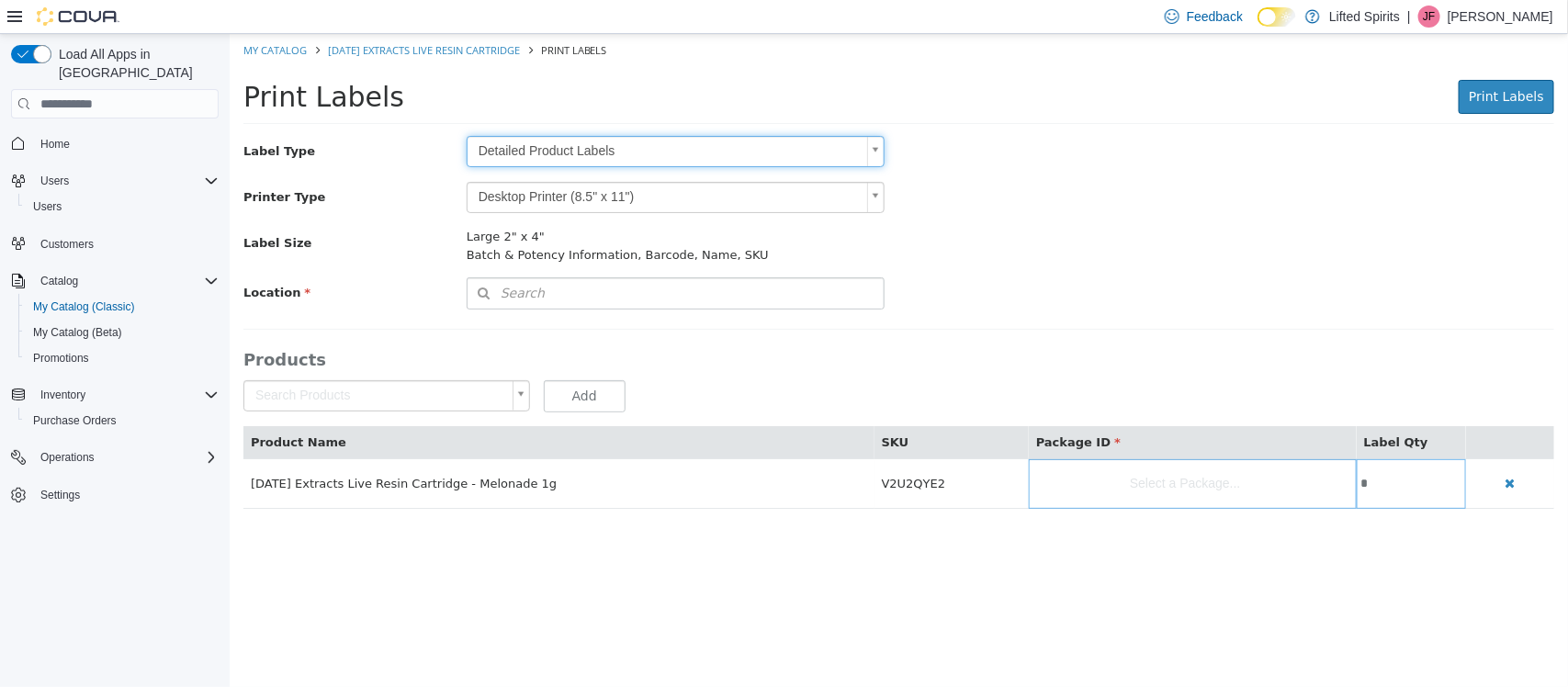
click at [1343, 256] on body "Saving Bulk Changes... × My Catalog Sunday Extracts Live Resin Cartridge Print …" at bounding box center [898, 281] width 1339 height 494
